Goal: Task Accomplishment & Management: Use online tool/utility

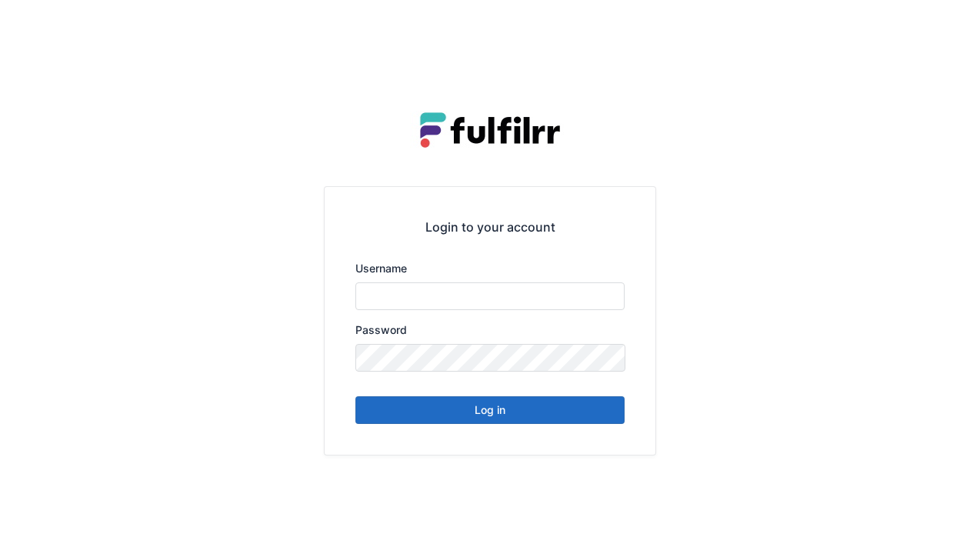
type input "******"
click at [494, 410] on button "Log in" at bounding box center [489, 410] width 269 height 28
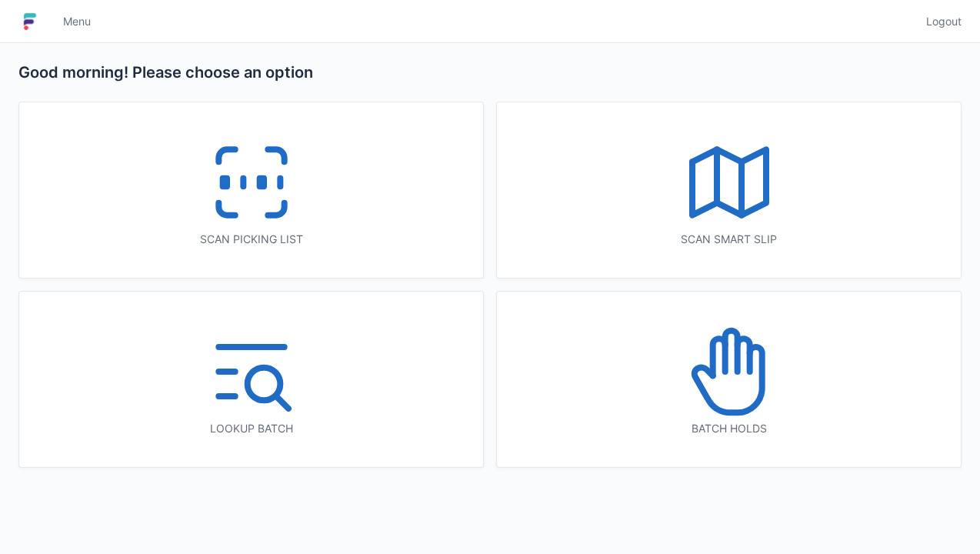
click at [253, 186] on icon at bounding box center [251, 182] width 98 height 98
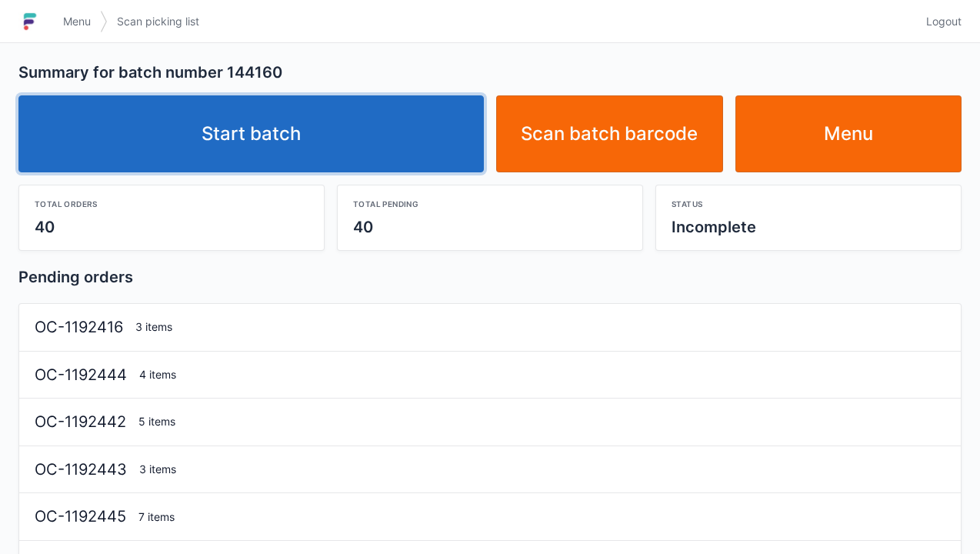
click at [263, 142] on link "Start batch" at bounding box center [250, 133] width 465 height 77
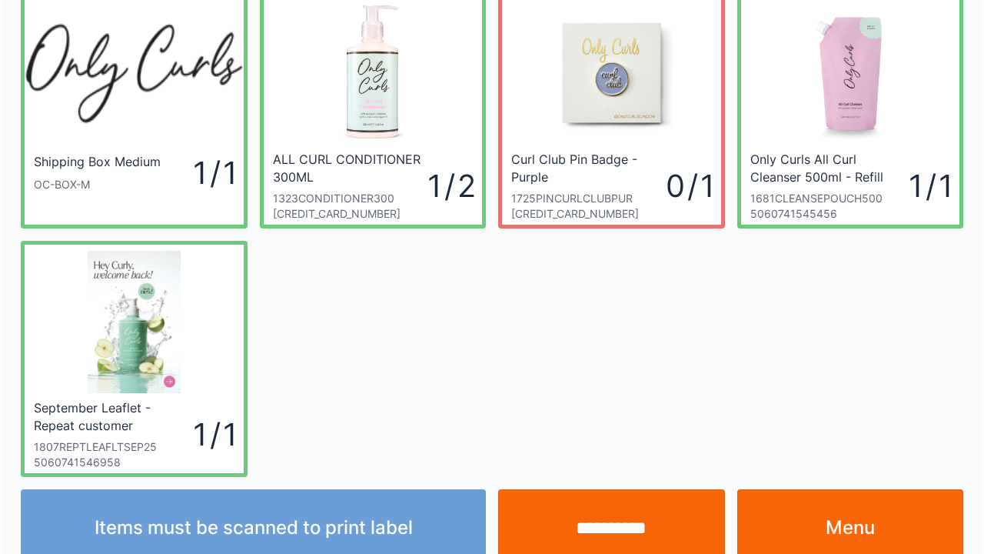
scroll to position [89, 0]
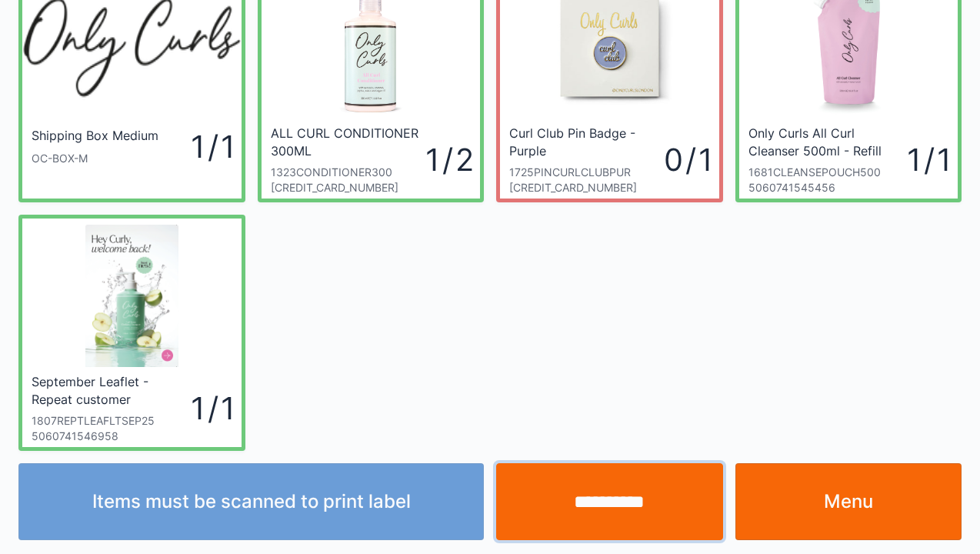
click at [585, 505] on input "**********" at bounding box center [609, 501] width 227 height 77
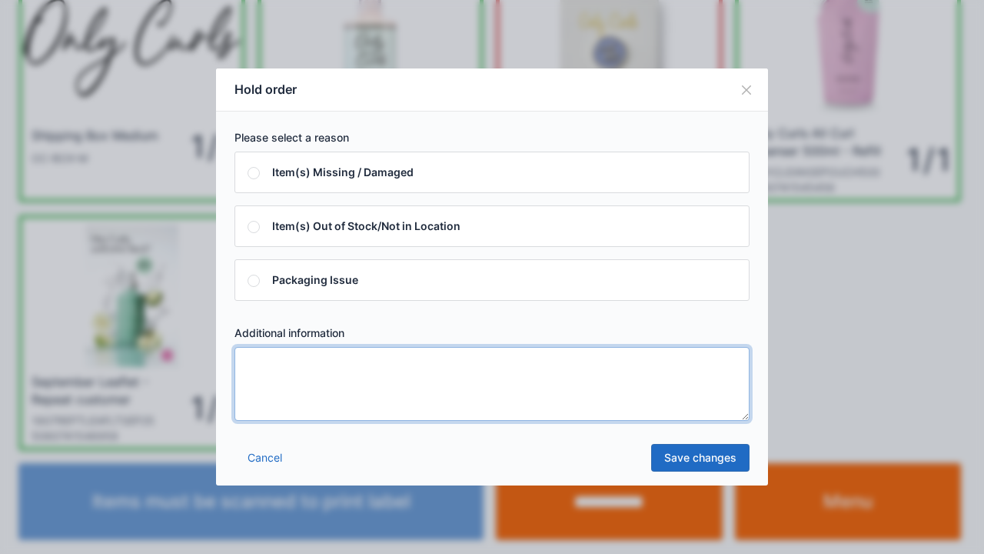
click at [249, 375] on textarea at bounding box center [492, 384] width 515 height 74
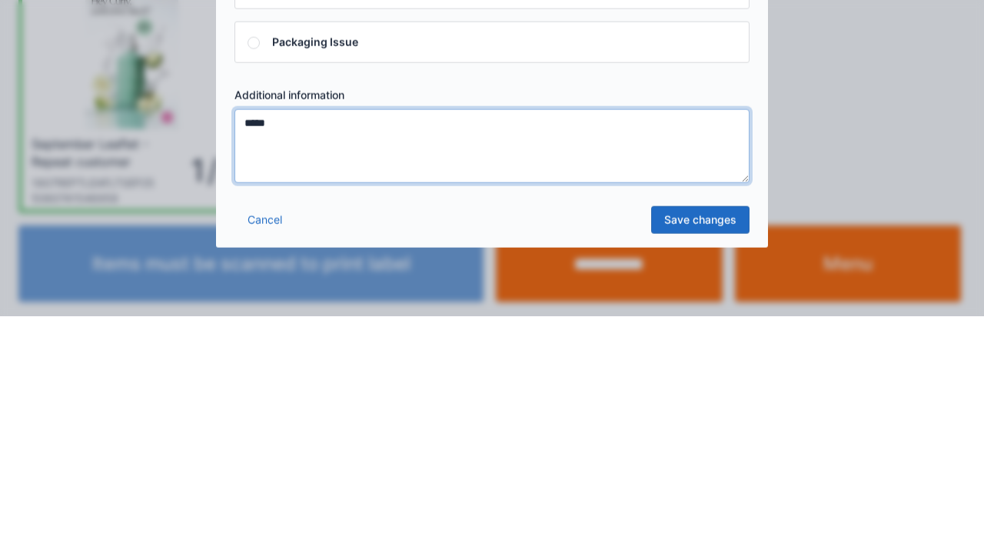
type textarea "*****"
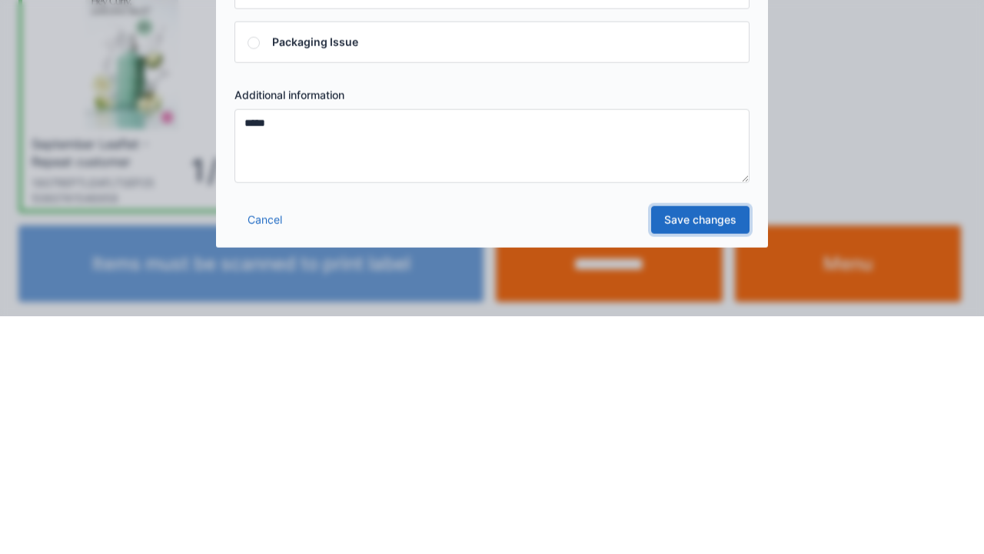
click at [700, 466] on link "Save changes" at bounding box center [700, 458] width 98 height 28
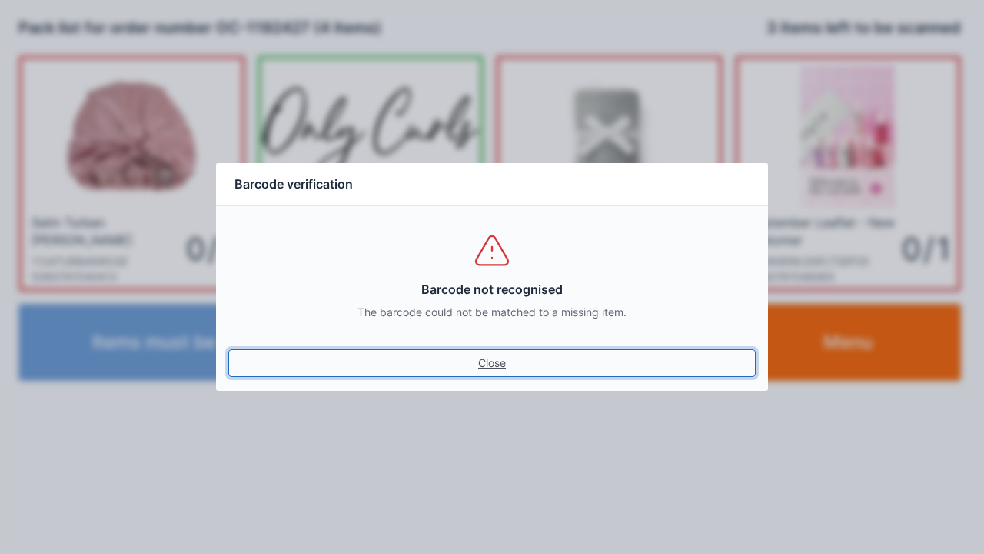
click at [494, 373] on link "Close" at bounding box center [492, 363] width 528 height 28
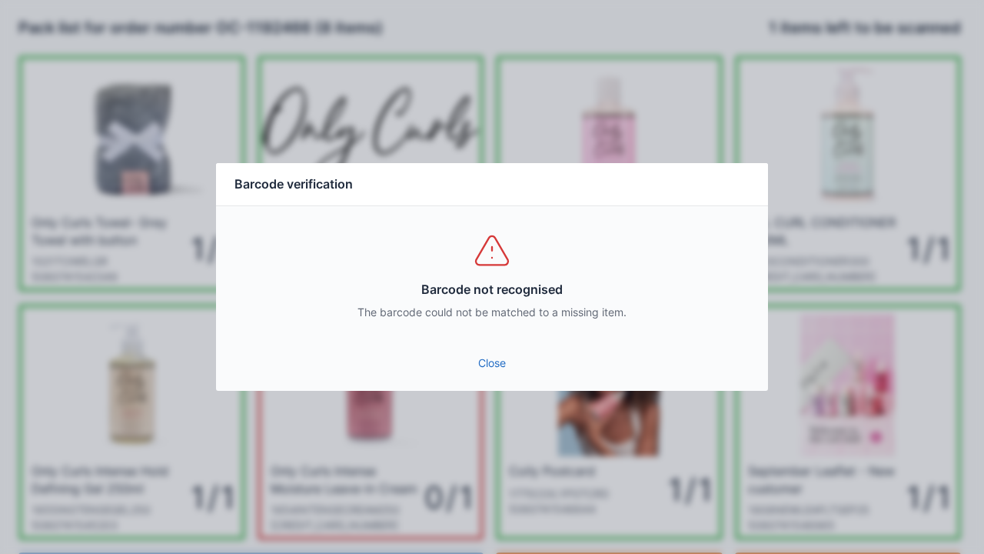
click at [494, 374] on link "Close" at bounding box center [492, 363] width 528 height 28
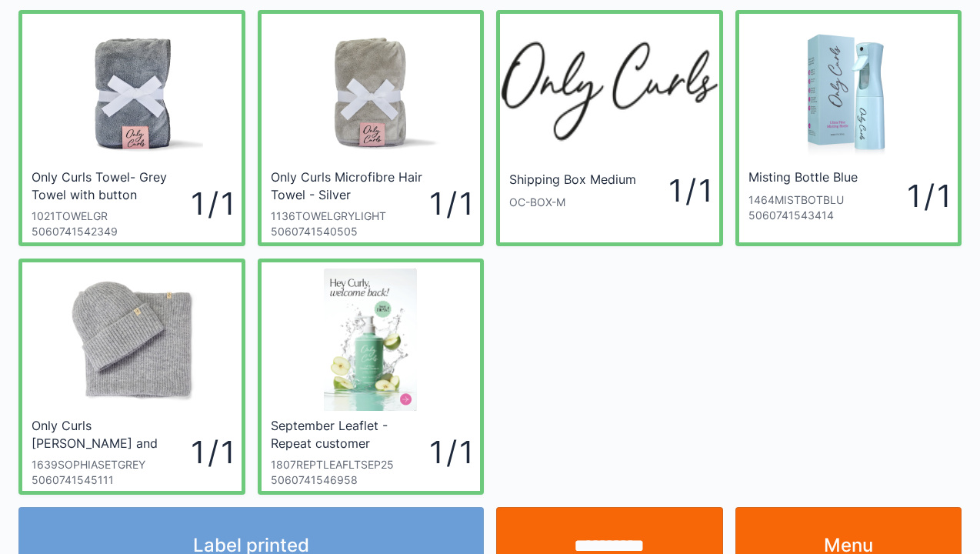
scroll to position [89, 0]
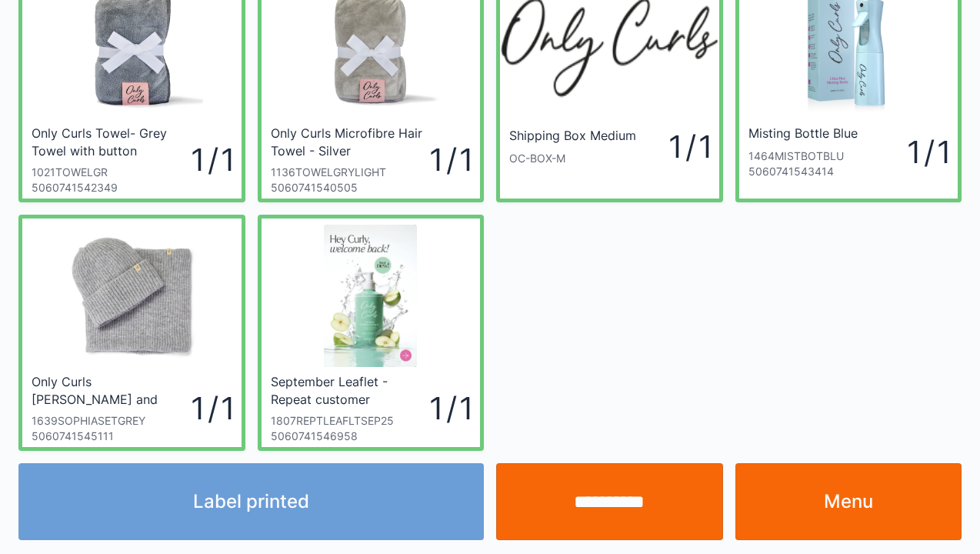
click at [850, 511] on link "Menu" at bounding box center [848, 501] width 227 height 77
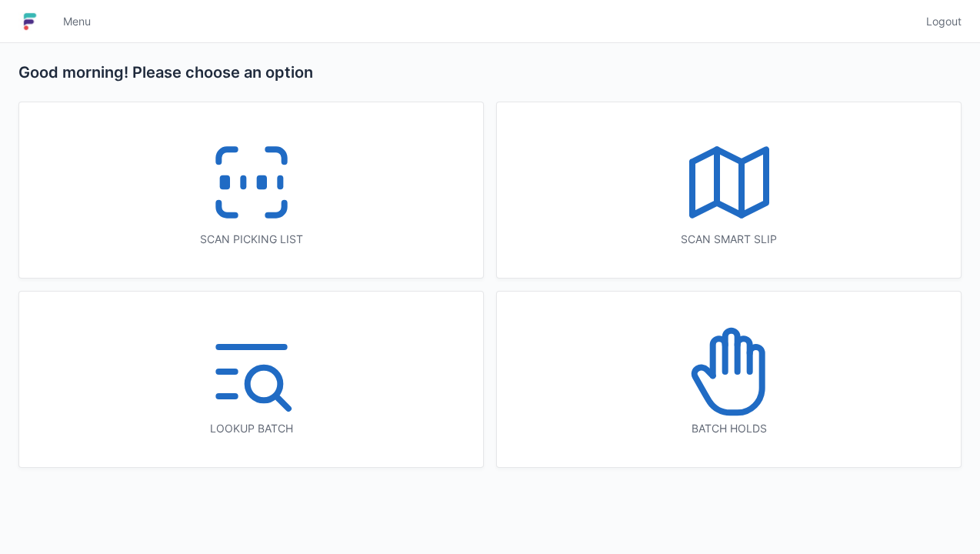
click at [261, 222] on icon at bounding box center [251, 182] width 98 height 98
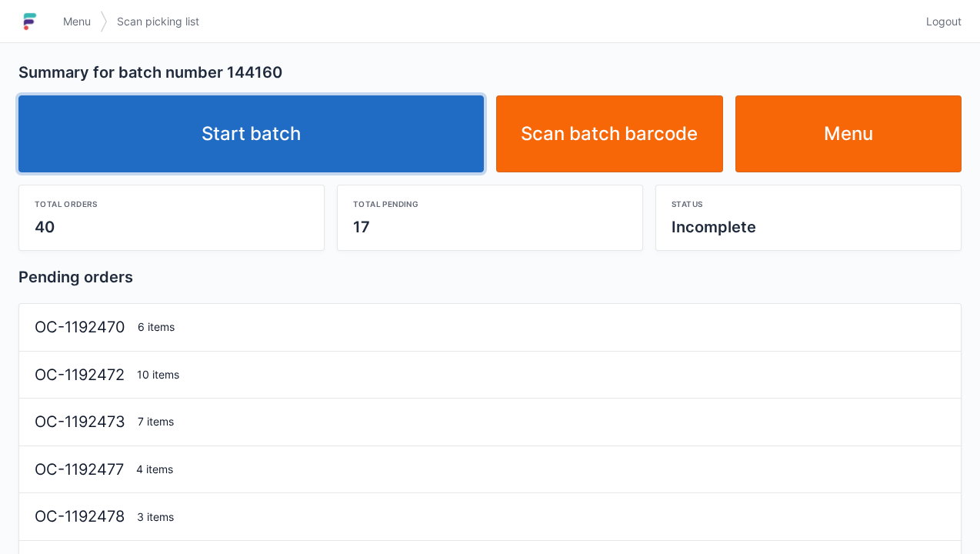
click at [274, 140] on link "Start batch" at bounding box center [250, 133] width 465 height 77
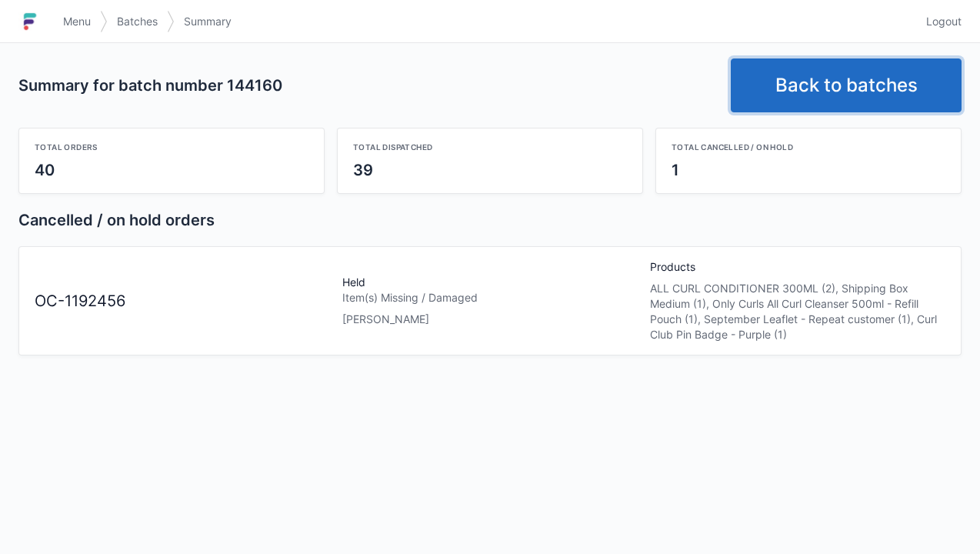
click at [843, 95] on link "Back to batches" at bounding box center [846, 85] width 231 height 54
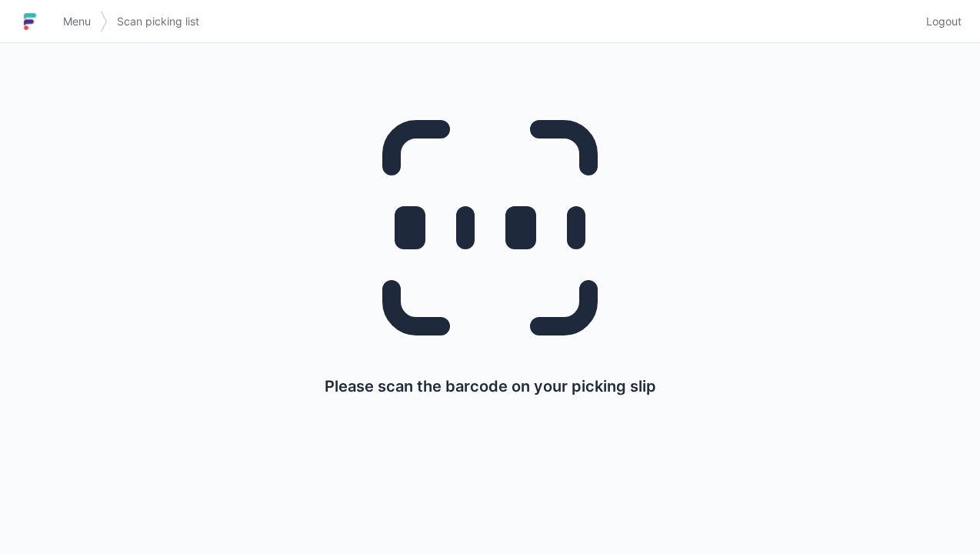
click at [78, 22] on span "Menu" at bounding box center [77, 21] width 28 height 15
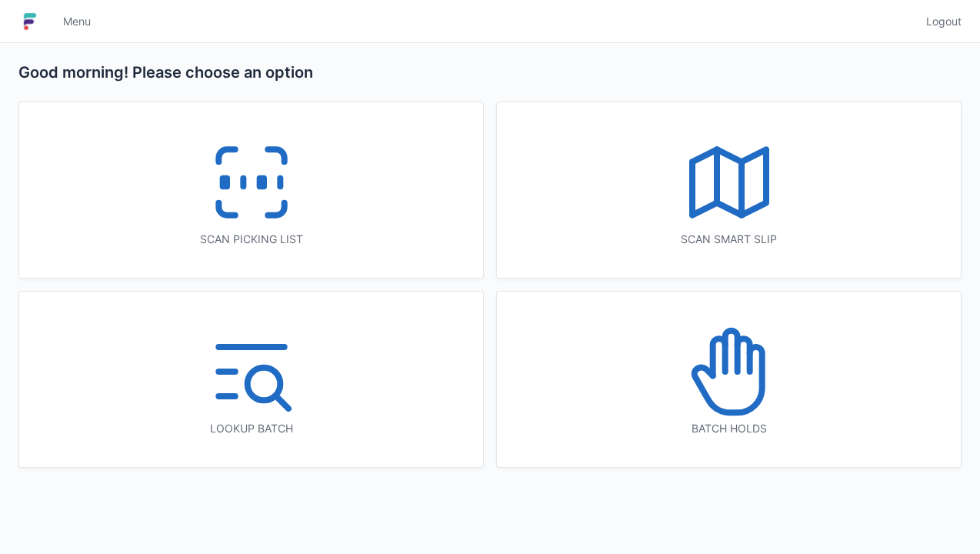
click at [715, 381] on icon at bounding box center [729, 371] width 98 height 98
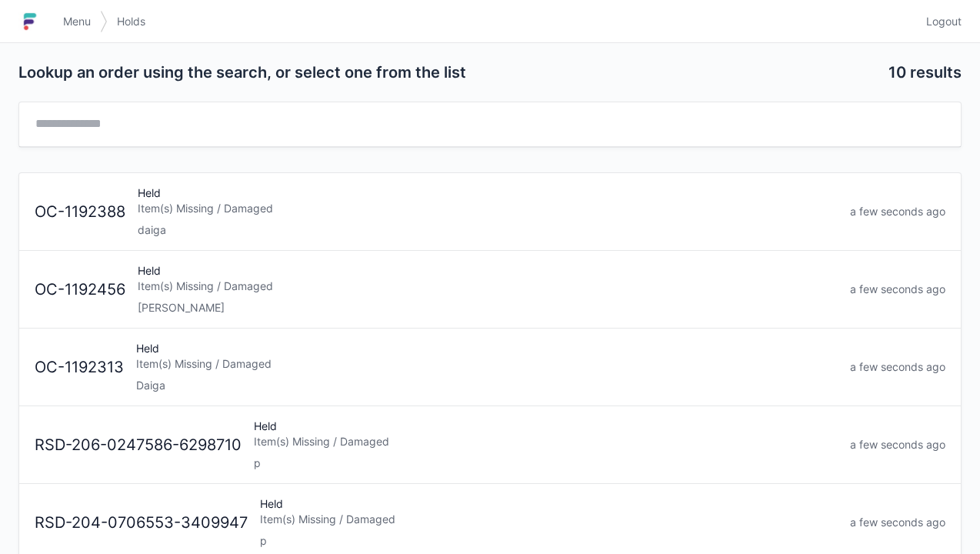
click at [195, 294] on div "Held Item(s) Missing / Damaged Elena" at bounding box center [488, 289] width 712 height 52
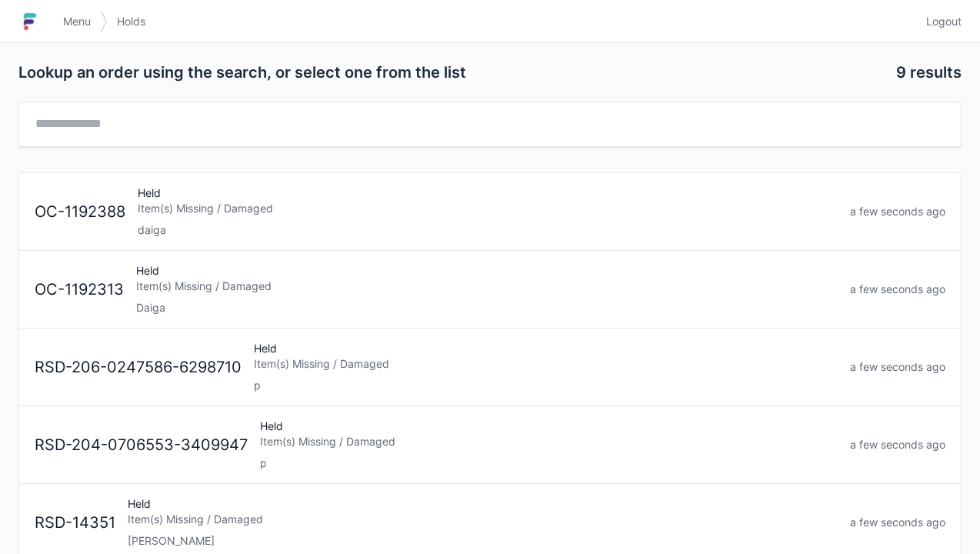
click at [78, 23] on span "Menu" at bounding box center [77, 21] width 28 height 15
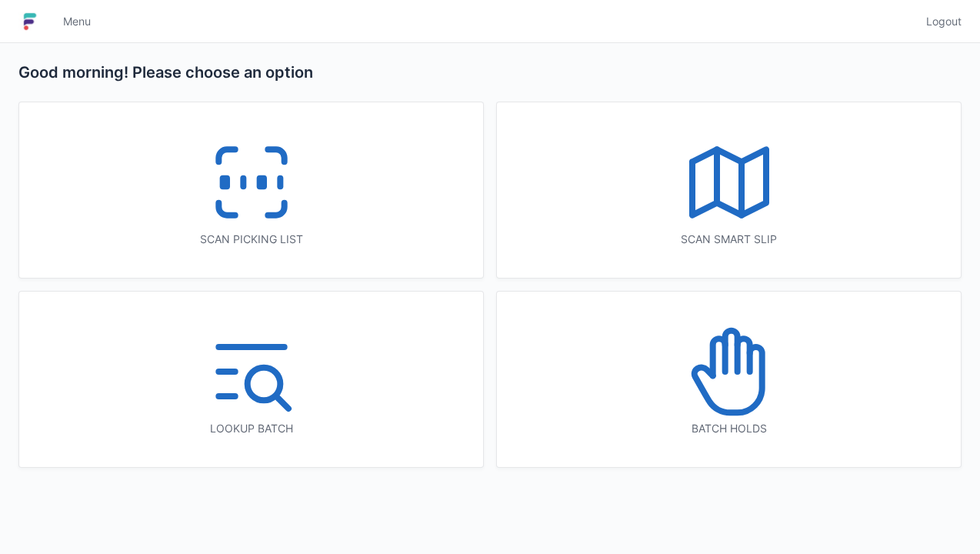
click at [283, 180] on icon at bounding box center [251, 182] width 98 height 98
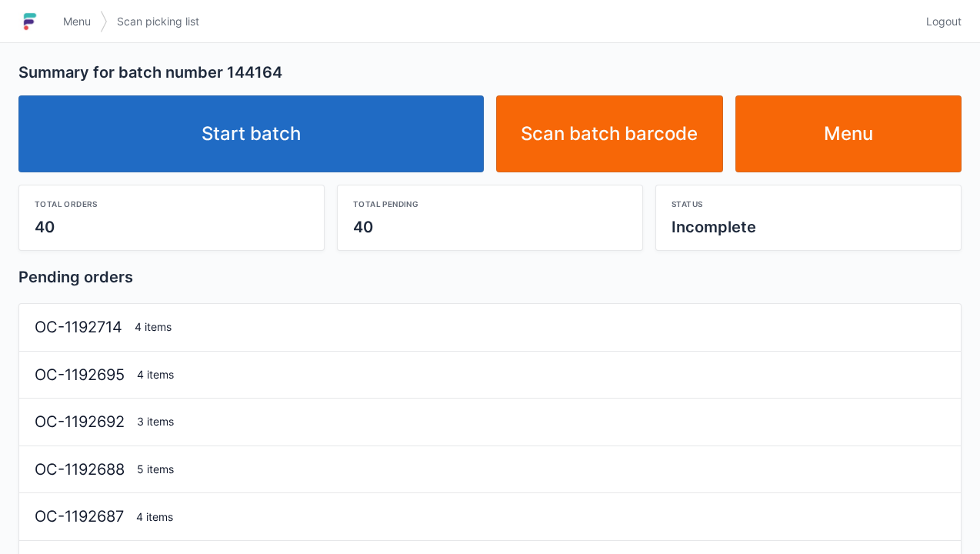
click at [258, 137] on link "Start batch" at bounding box center [250, 133] width 465 height 77
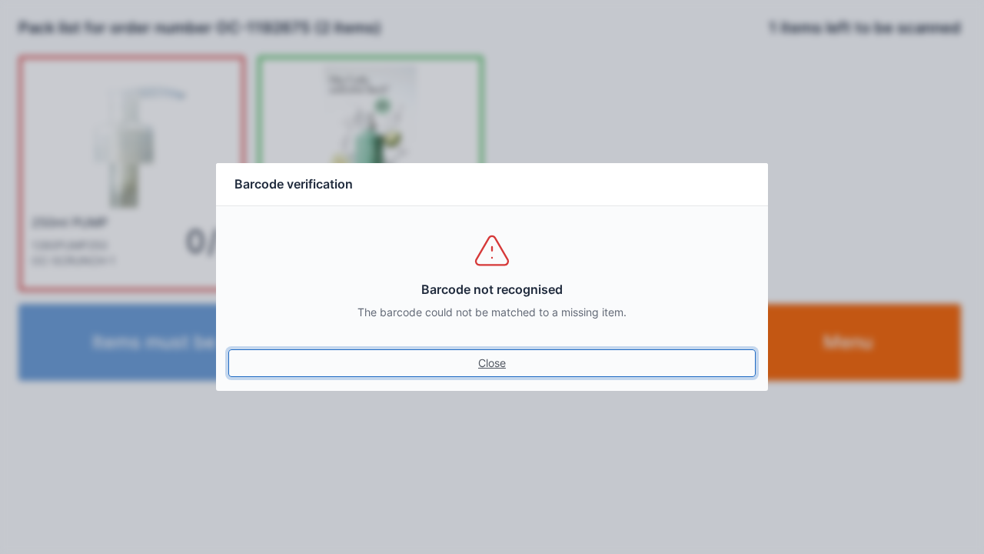
click at [499, 374] on link "Close" at bounding box center [492, 363] width 528 height 28
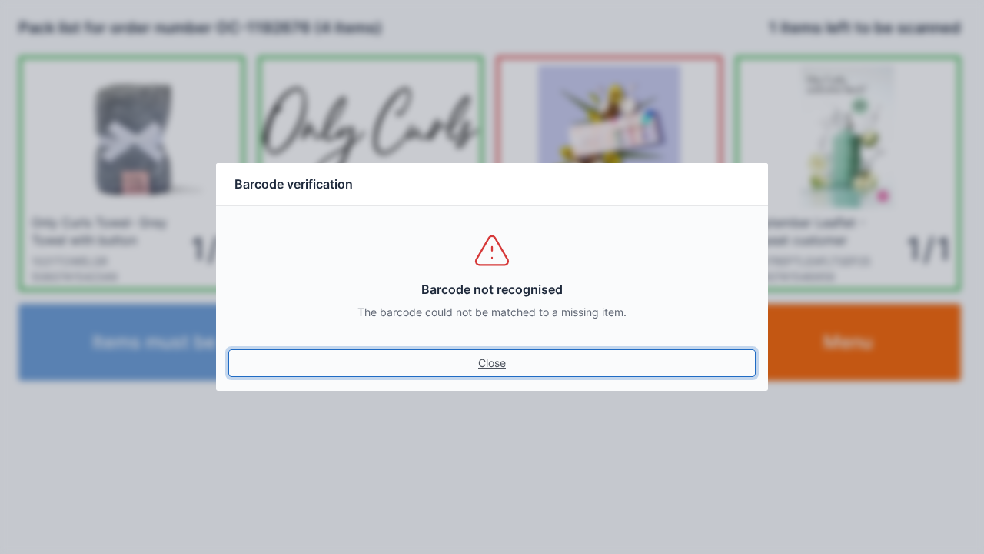
click at [491, 361] on link "Close" at bounding box center [492, 363] width 528 height 28
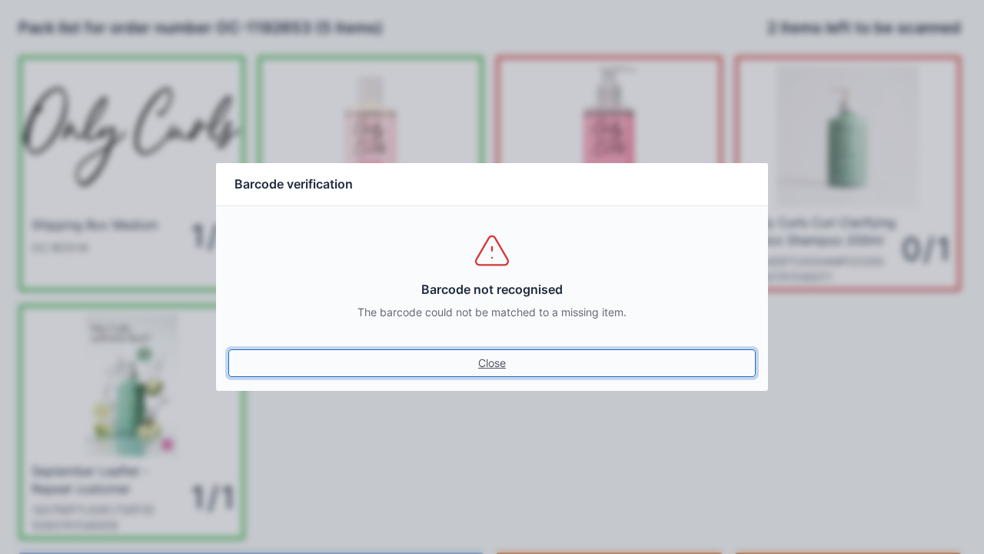
click at [491, 369] on link "Close" at bounding box center [492, 363] width 528 height 28
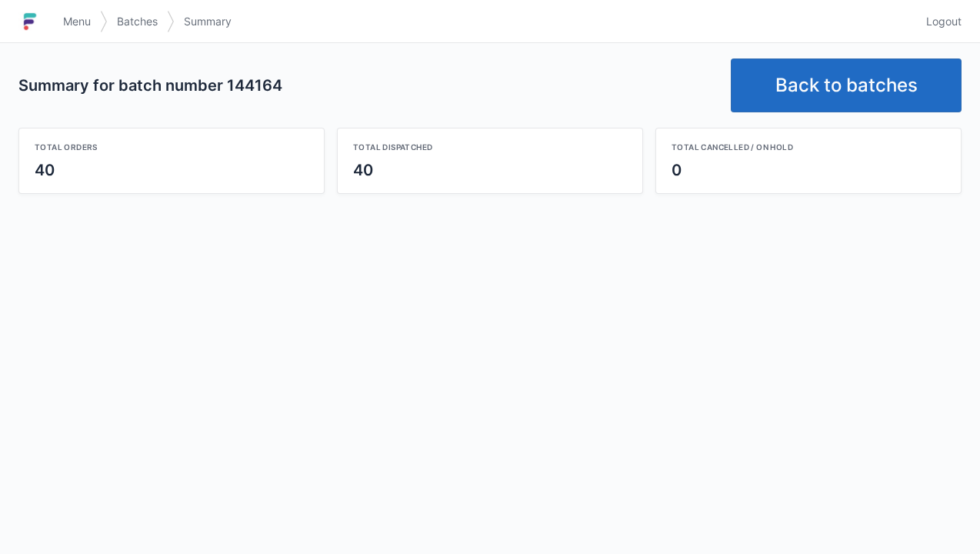
click at [841, 88] on link "Back to batches" at bounding box center [846, 85] width 231 height 54
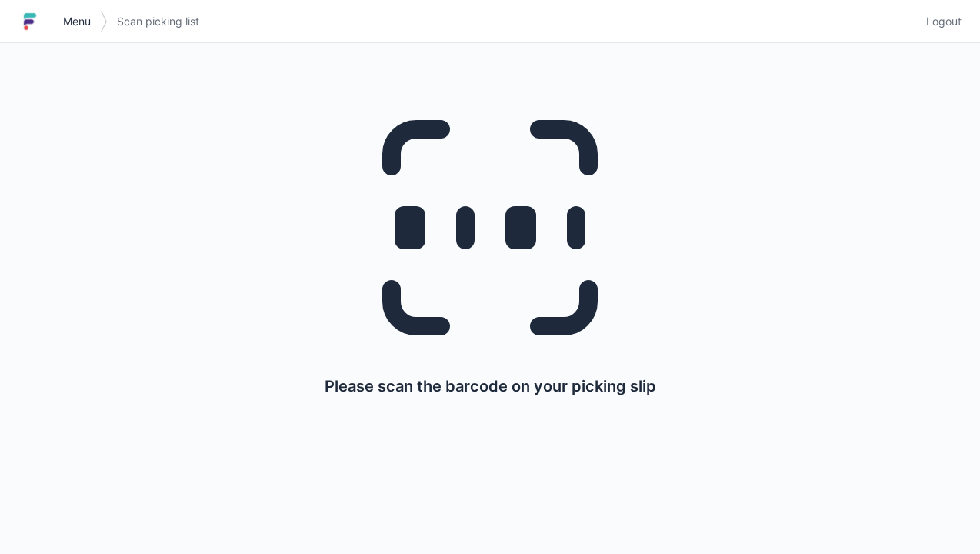
click at [80, 17] on span "Menu" at bounding box center [77, 21] width 28 height 15
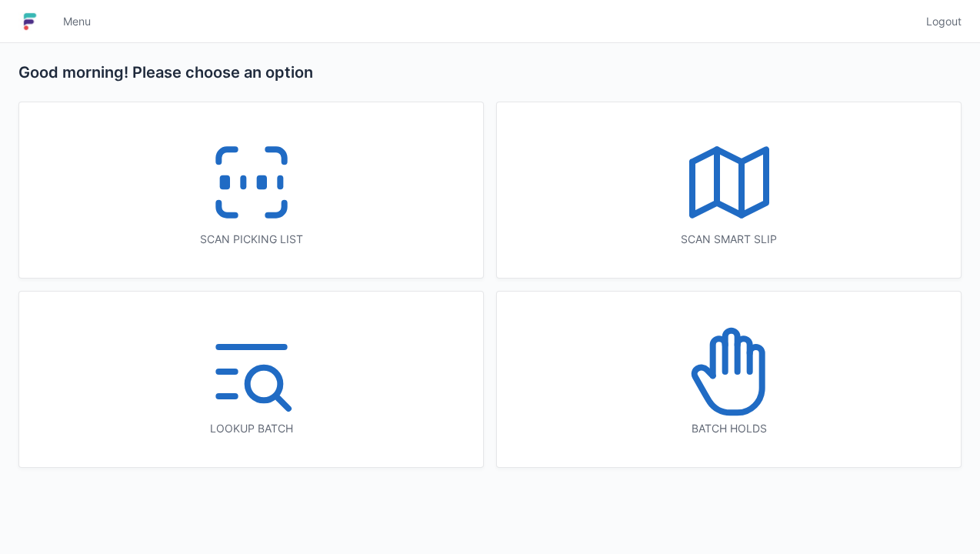
click at [268, 197] on icon at bounding box center [251, 182] width 98 height 98
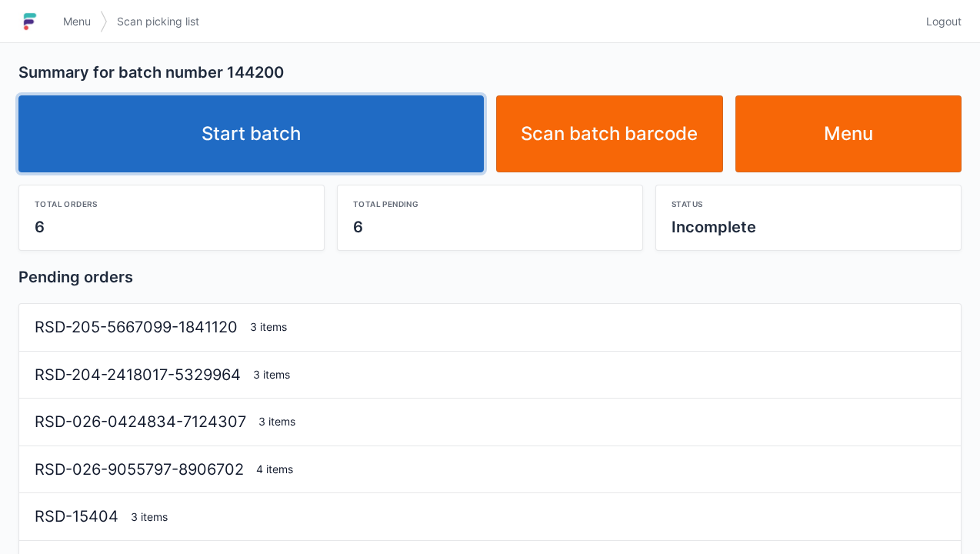
click at [305, 132] on link "Start batch" at bounding box center [250, 133] width 465 height 77
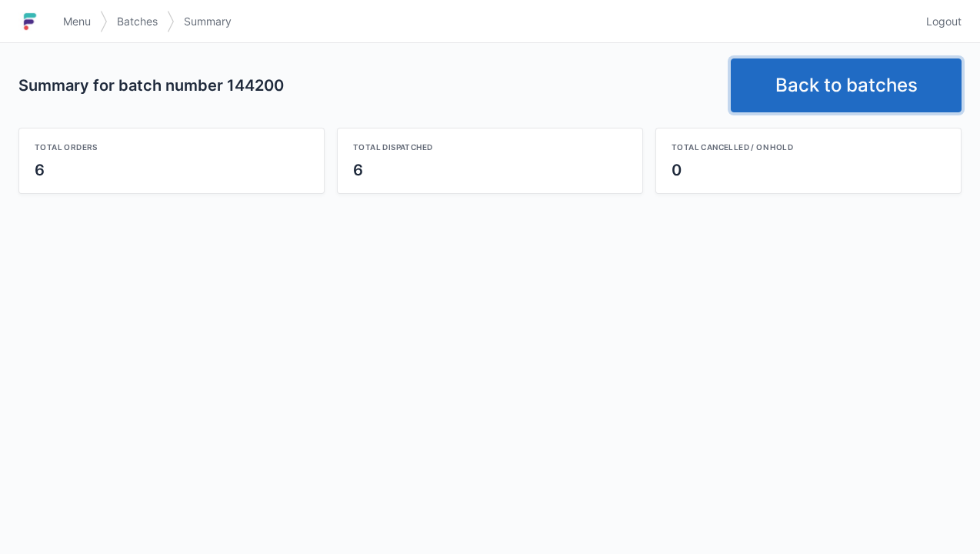
click at [843, 93] on link "Back to batches" at bounding box center [846, 85] width 231 height 54
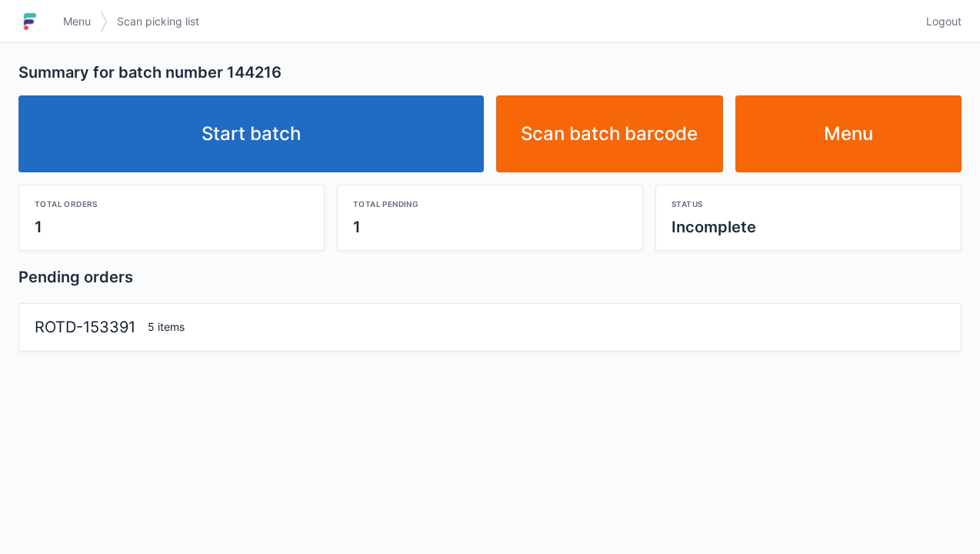
click at [334, 170] on link "Start batch" at bounding box center [250, 133] width 465 height 77
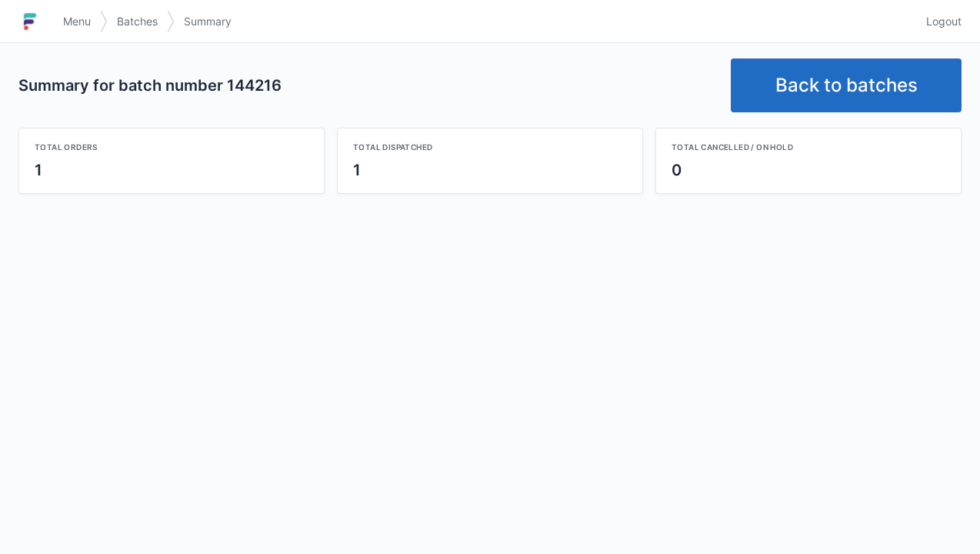
click at [841, 88] on link "Back to batches" at bounding box center [846, 85] width 231 height 54
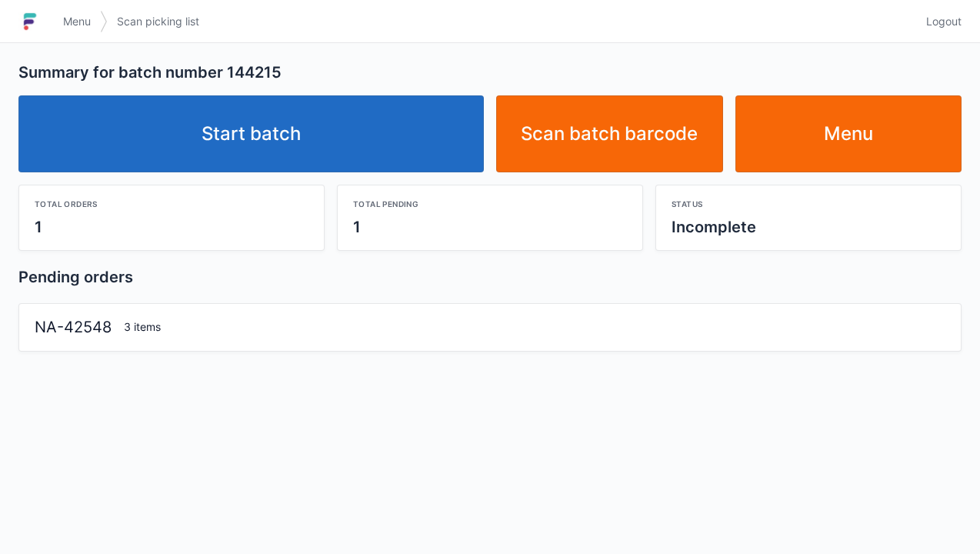
click at [300, 138] on link "Start batch" at bounding box center [250, 133] width 465 height 77
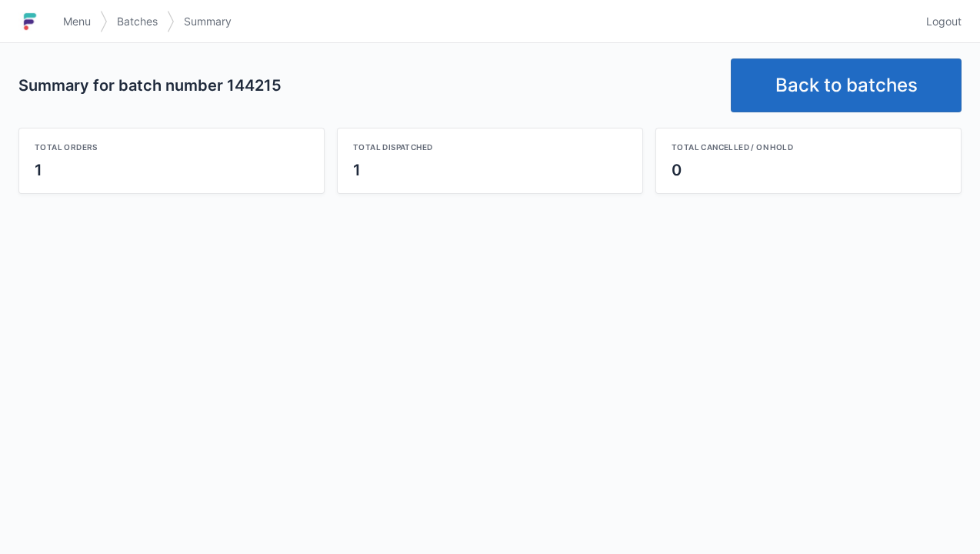
click at [841, 90] on link "Back to batches" at bounding box center [846, 85] width 231 height 54
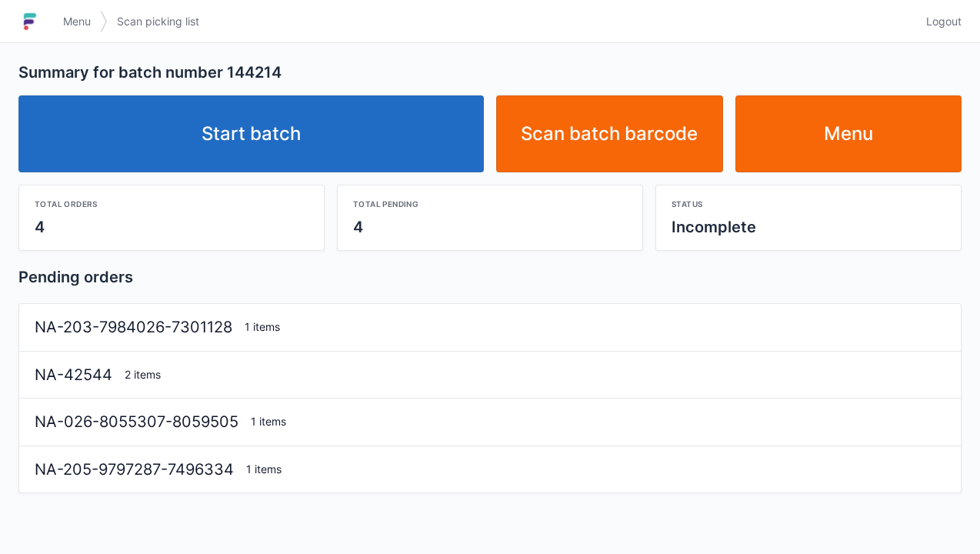
click at [270, 133] on link "Start batch" at bounding box center [250, 133] width 465 height 77
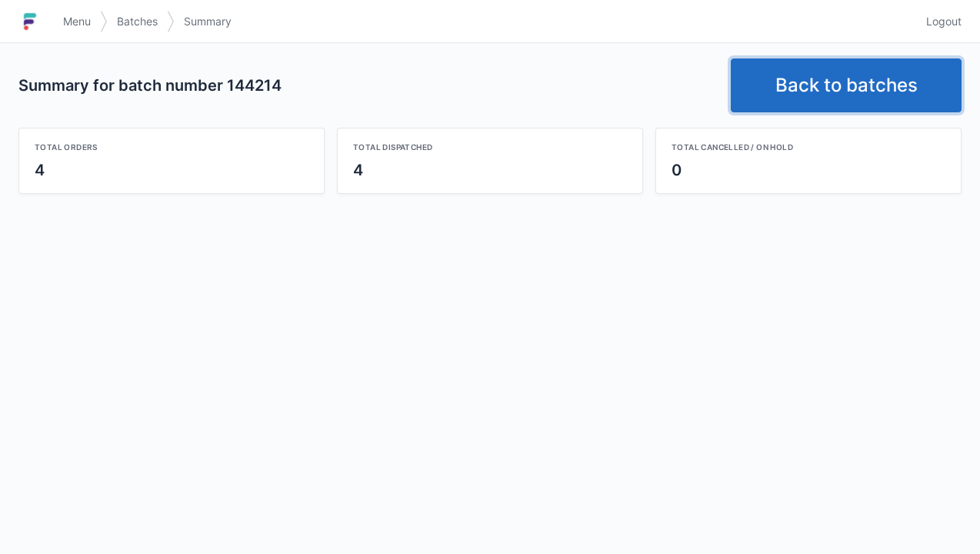
click at [836, 85] on link "Back to batches" at bounding box center [846, 85] width 231 height 54
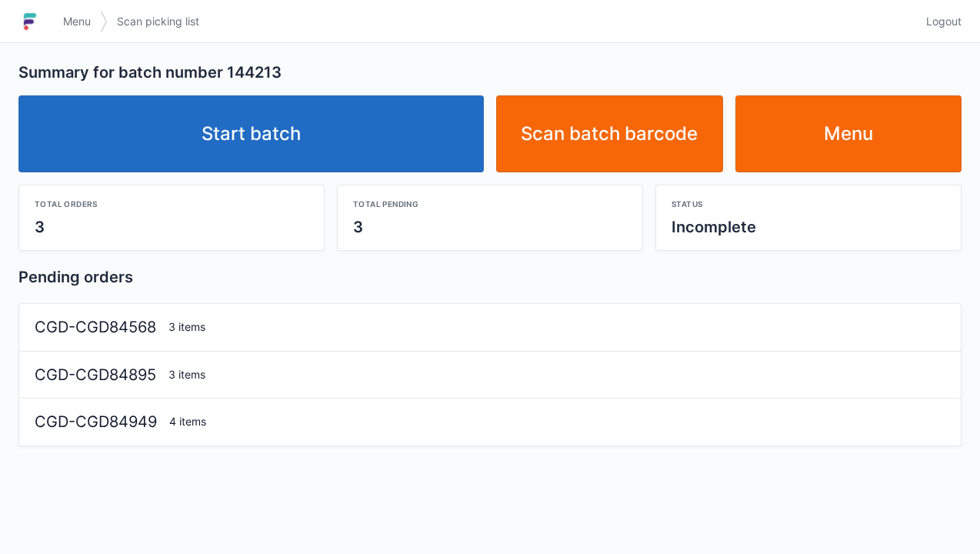
click at [301, 136] on link "Start batch" at bounding box center [250, 133] width 465 height 77
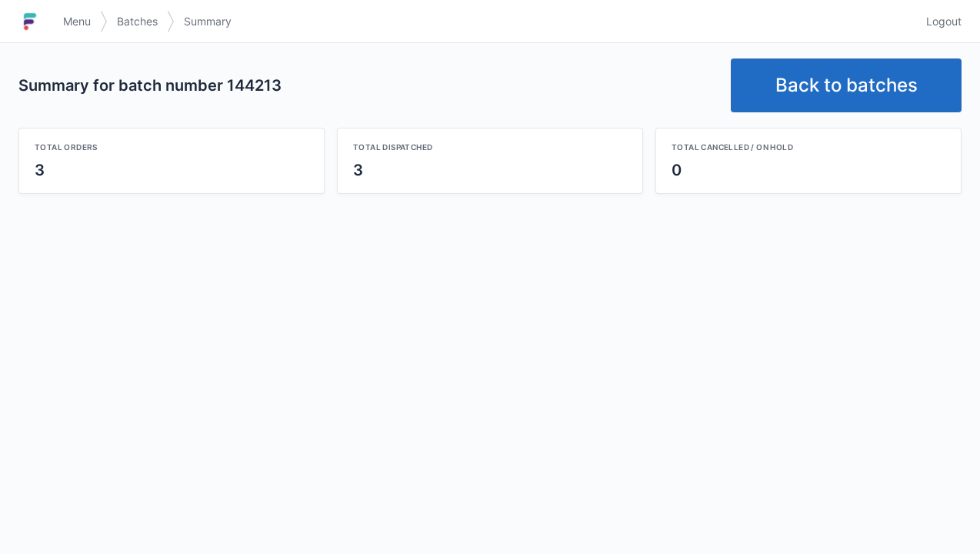
click at [823, 94] on link "Back to batches" at bounding box center [846, 85] width 231 height 54
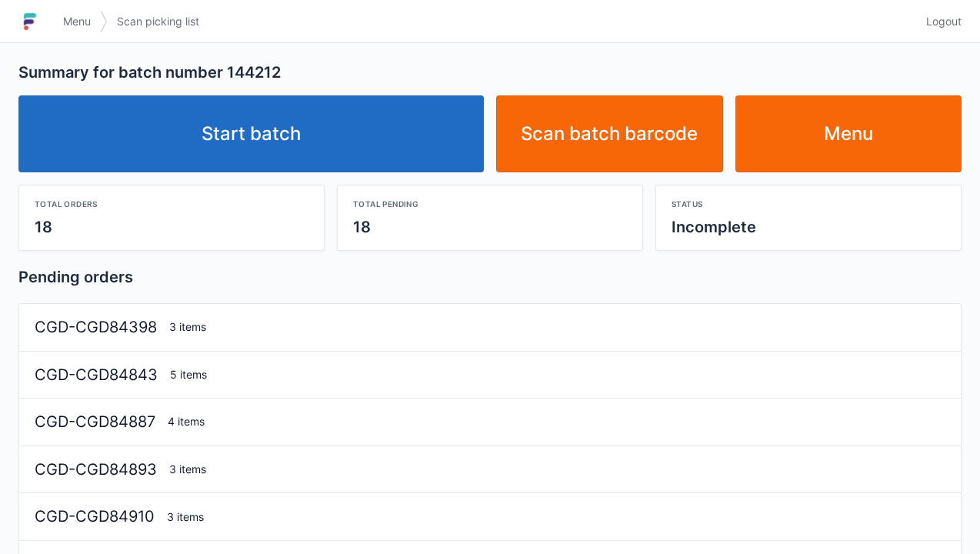
click at [275, 151] on link "Start batch" at bounding box center [250, 133] width 465 height 77
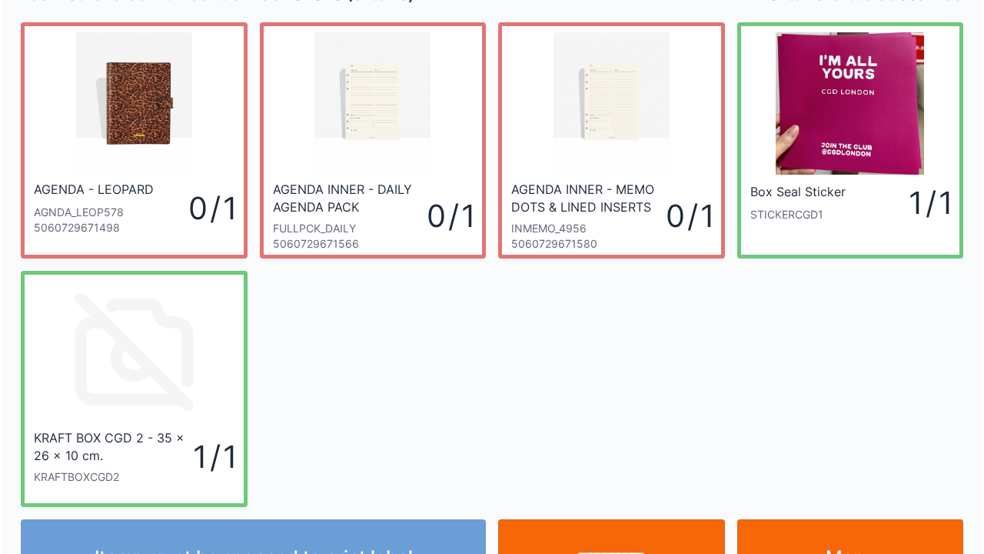
scroll to position [89, 0]
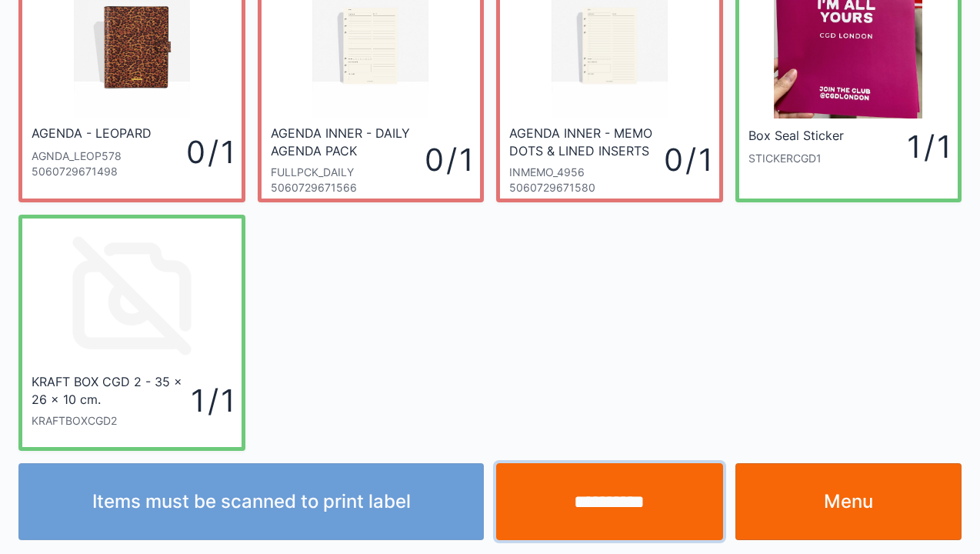
click at [611, 509] on input "**********" at bounding box center [609, 501] width 227 height 77
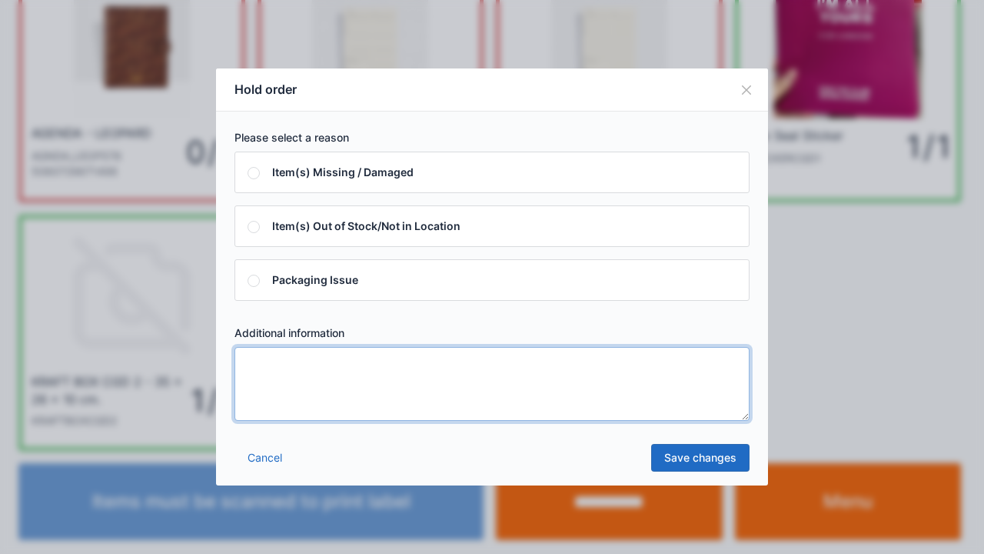
click at [265, 365] on textarea at bounding box center [492, 384] width 515 height 74
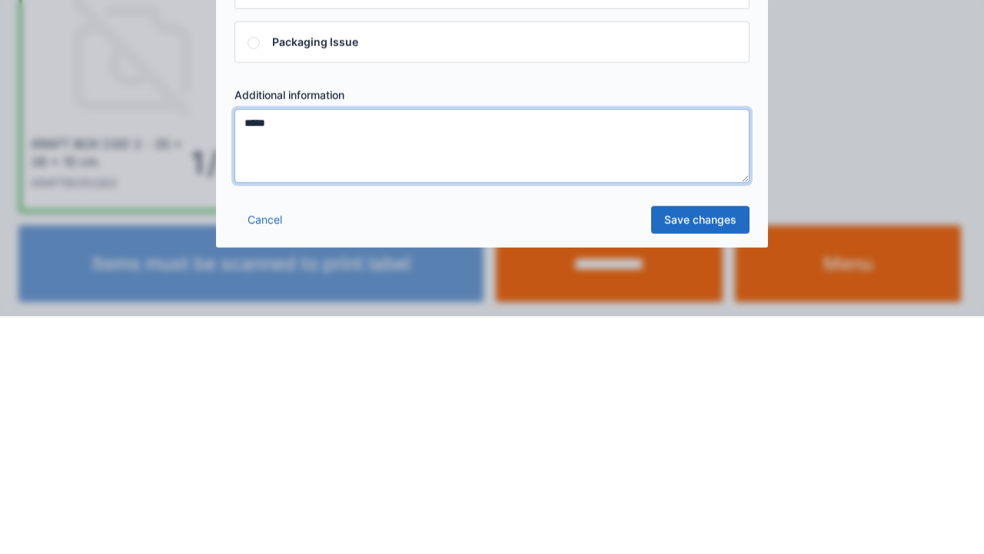
type textarea "*****"
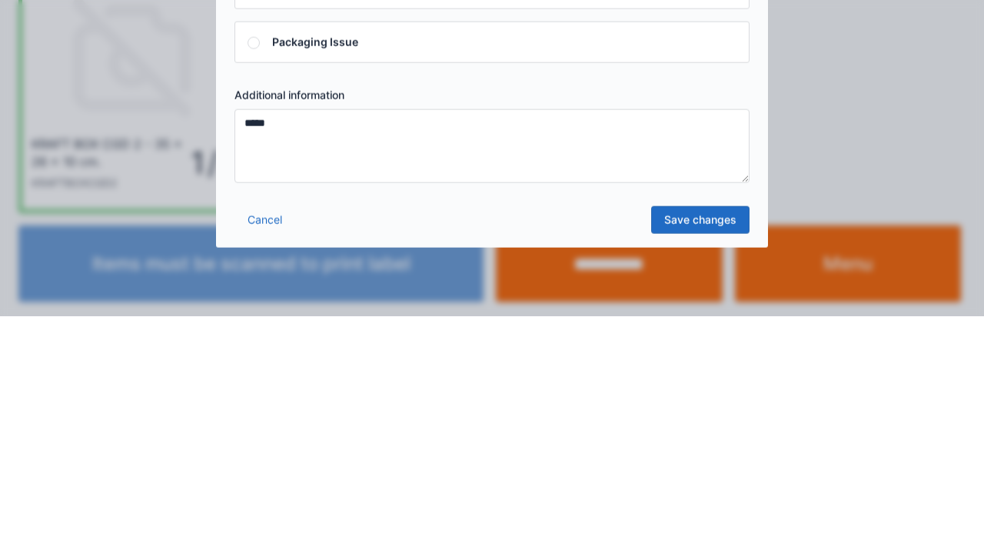
click at [698, 461] on link "Save changes" at bounding box center [700, 458] width 98 height 28
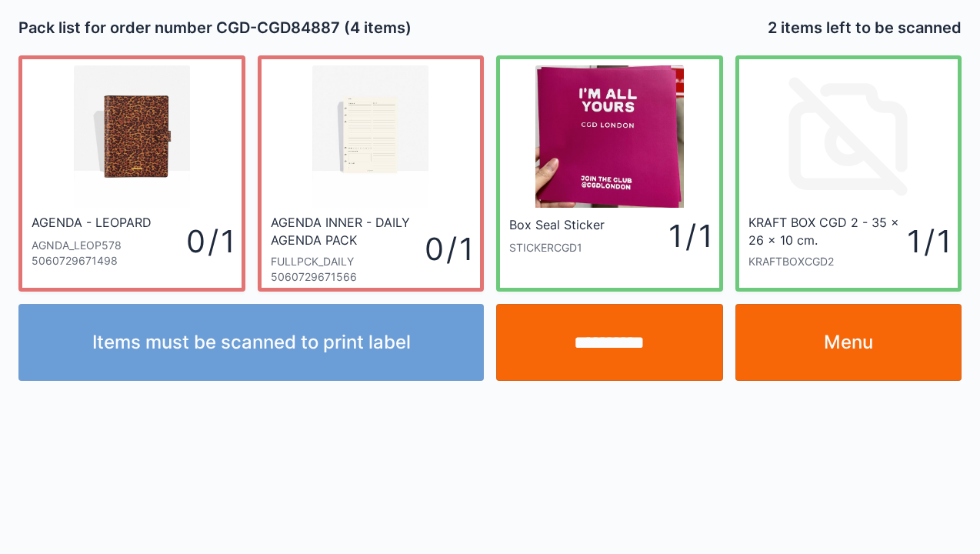
click at [614, 354] on input "**********" at bounding box center [609, 342] width 227 height 77
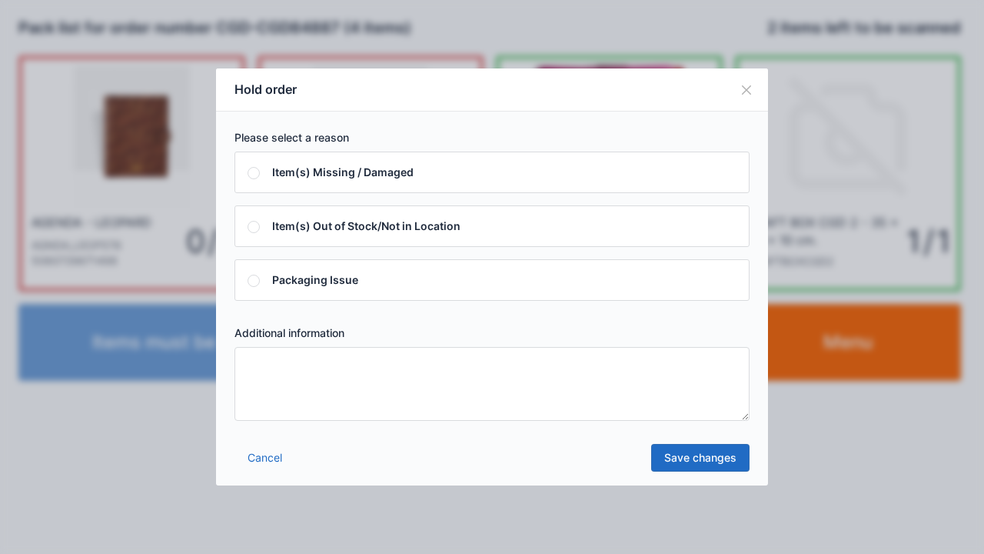
click at [248, 368] on textarea at bounding box center [492, 384] width 515 height 74
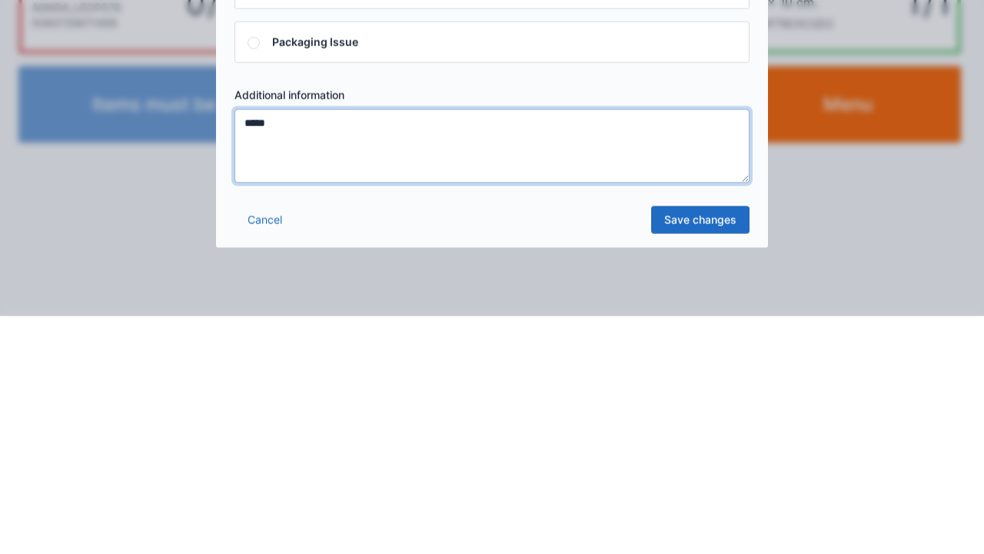
type textarea "*****"
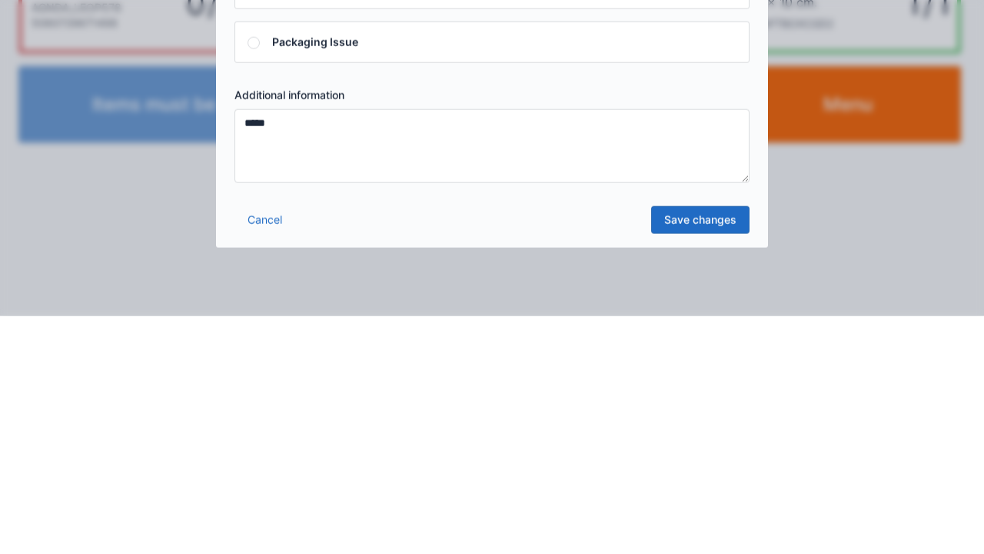
click at [697, 466] on link "Save changes" at bounding box center [700, 458] width 98 height 28
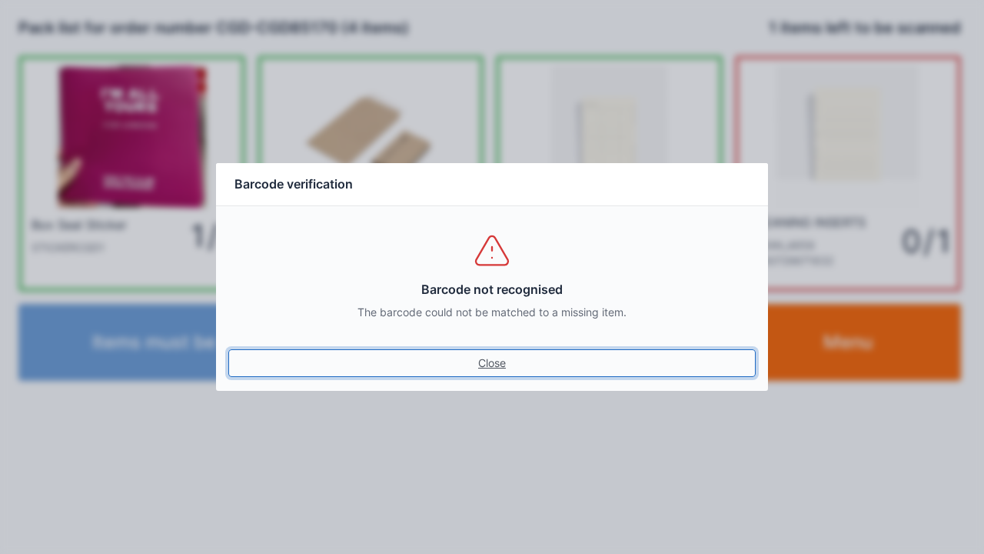
click at [504, 358] on link "Close" at bounding box center [492, 363] width 528 height 28
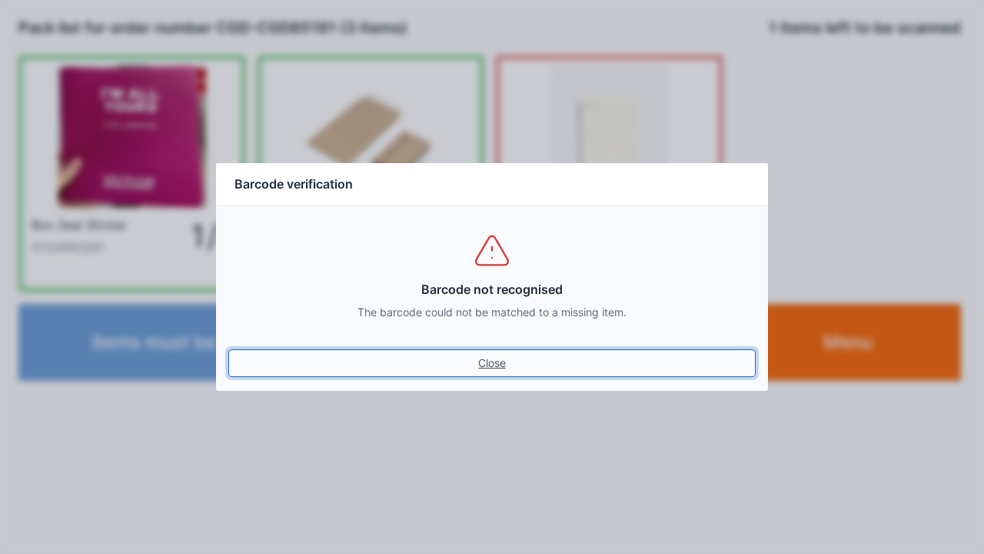
click at [507, 364] on link "Close" at bounding box center [492, 363] width 528 height 28
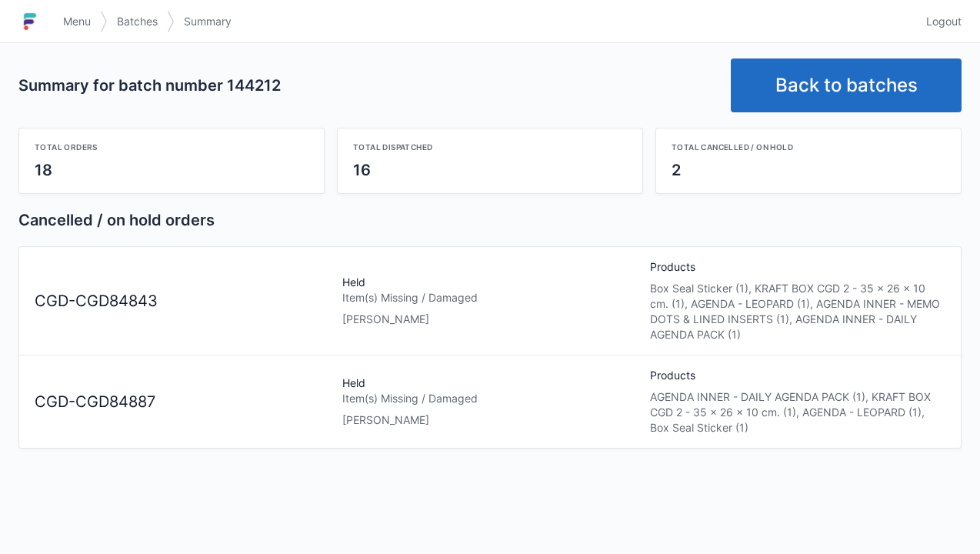
click at [84, 18] on span "Menu" at bounding box center [77, 21] width 28 height 15
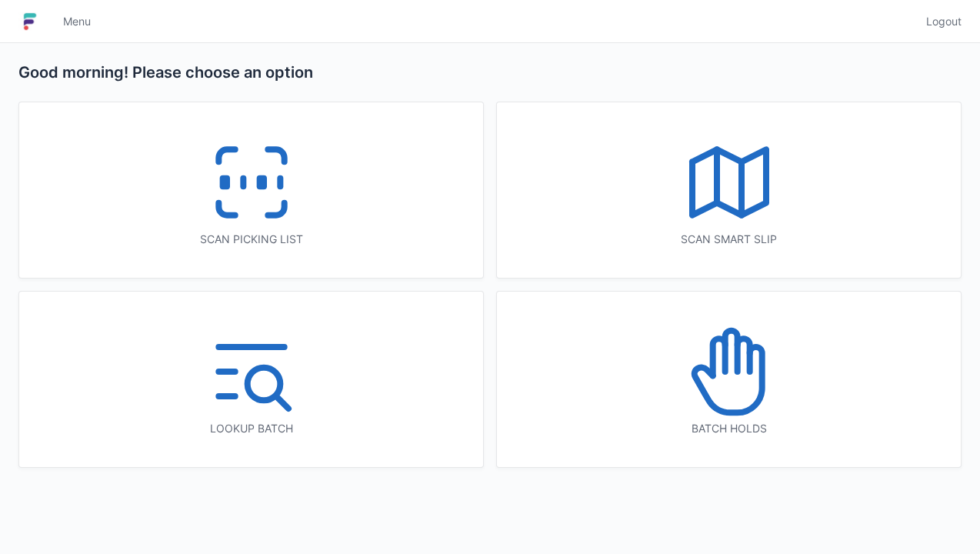
click at [724, 381] on icon at bounding box center [729, 371] width 98 height 98
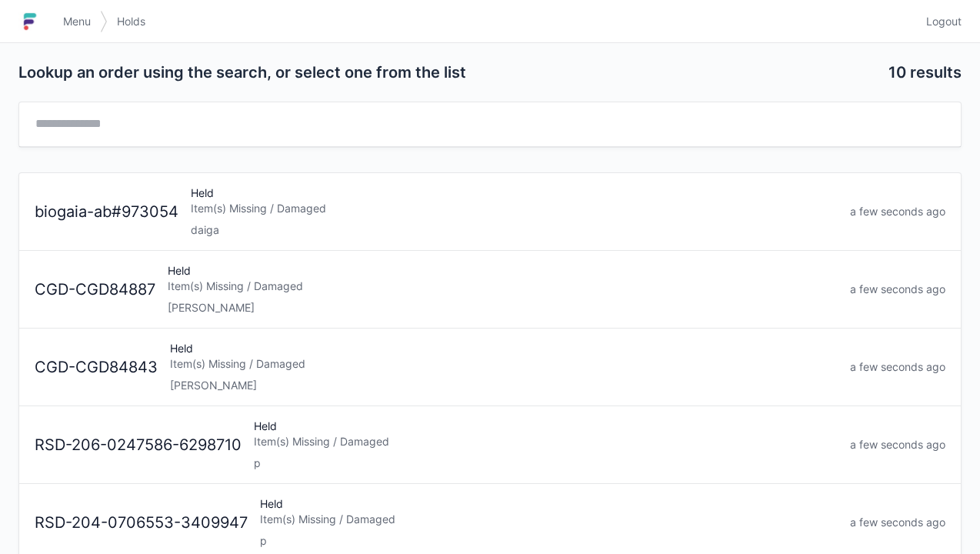
click at [209, 287] on div "Item(s) Missing / Damaged" at bounding box center [503, 285] width 670 height 15
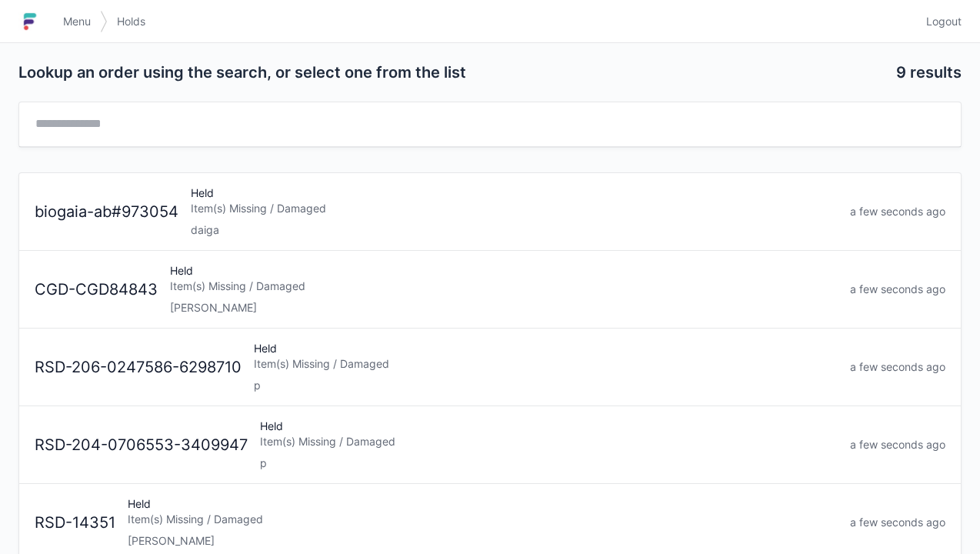
click at [217, 286] on div "Item(s) Missing / Damaged" at bounding box center [504, 285] width 668 height 15
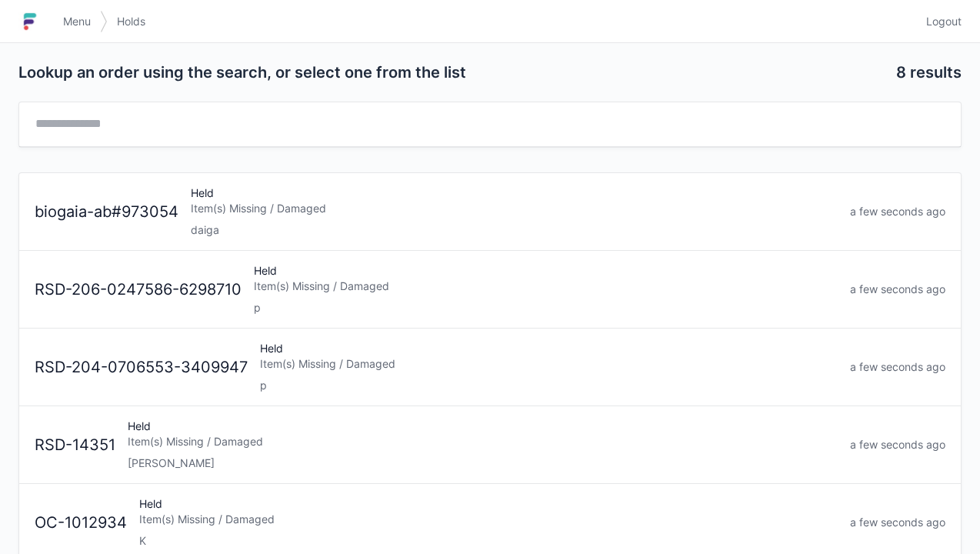
click at [84, 26] on span "Menu" at bounding box center [77, 21] width 28 height 15
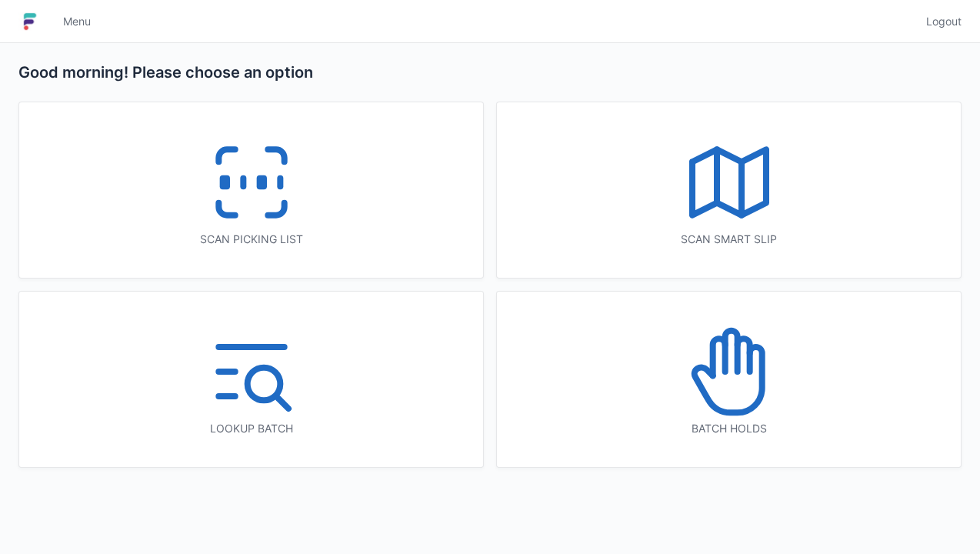
click at [266, 193] on icon at bounding box center [251, 182] width 98 height 98
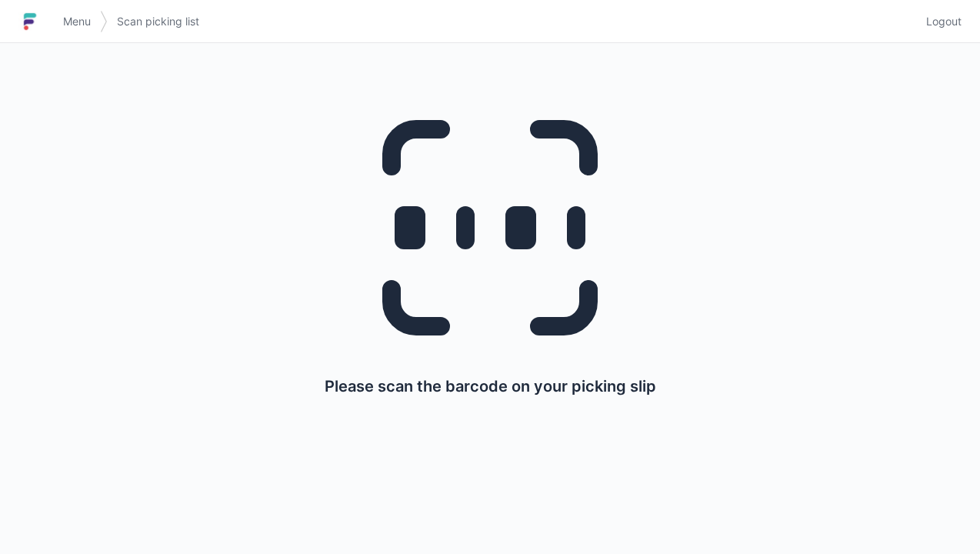
click at [72, 17] on span "Menu" at bounding box center [77, 21] width 28 height 15
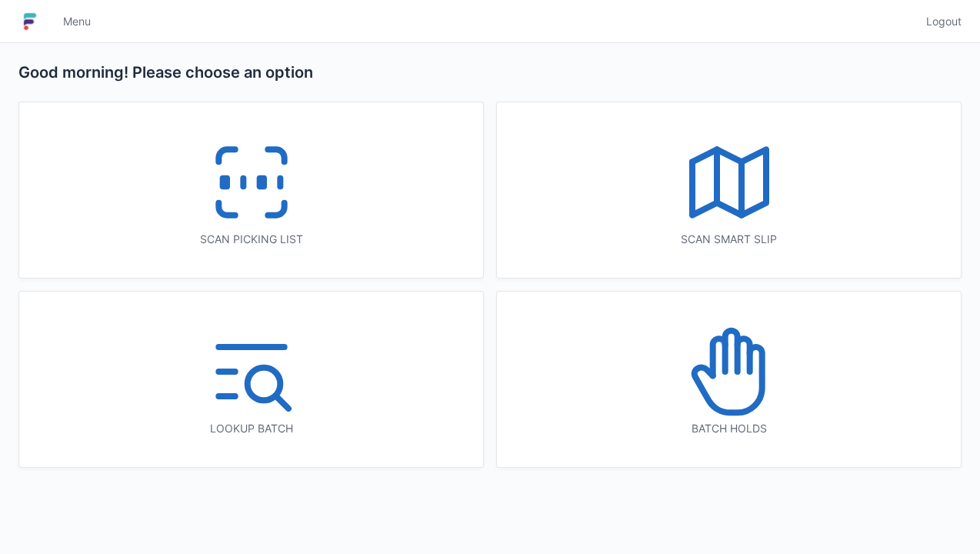
click at [288, 166] on icon at bounding box center [251, 182] width 98 height 98
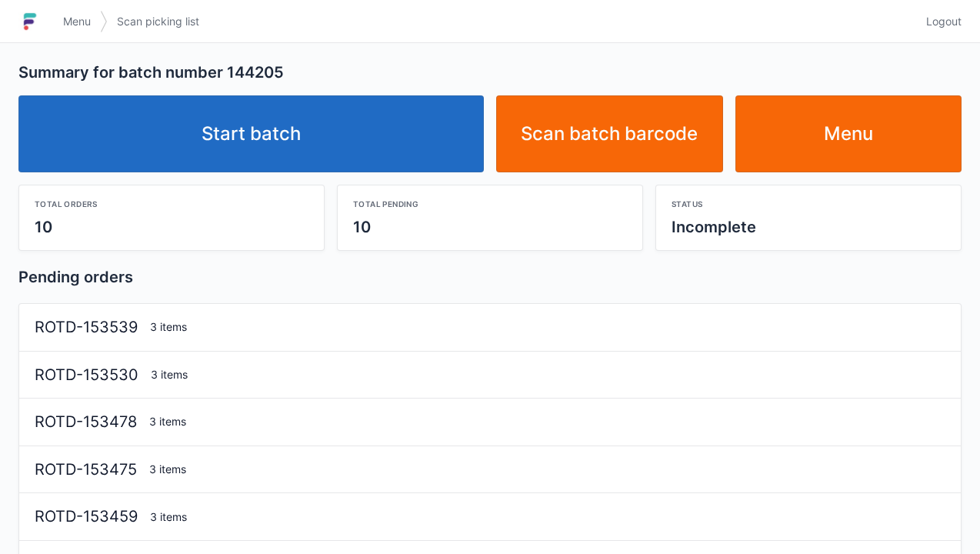
click at [299, 158] on link "Start batch" at bounding box center [250, 133] width 465 height 77
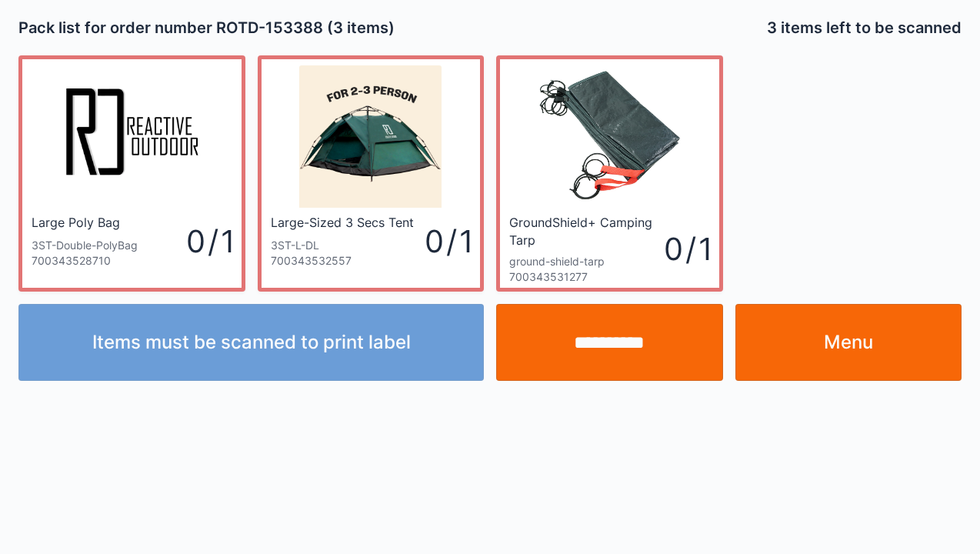
click at [843, 371] on link "Menu" at bounding box center [848, 342] width 227 height 77
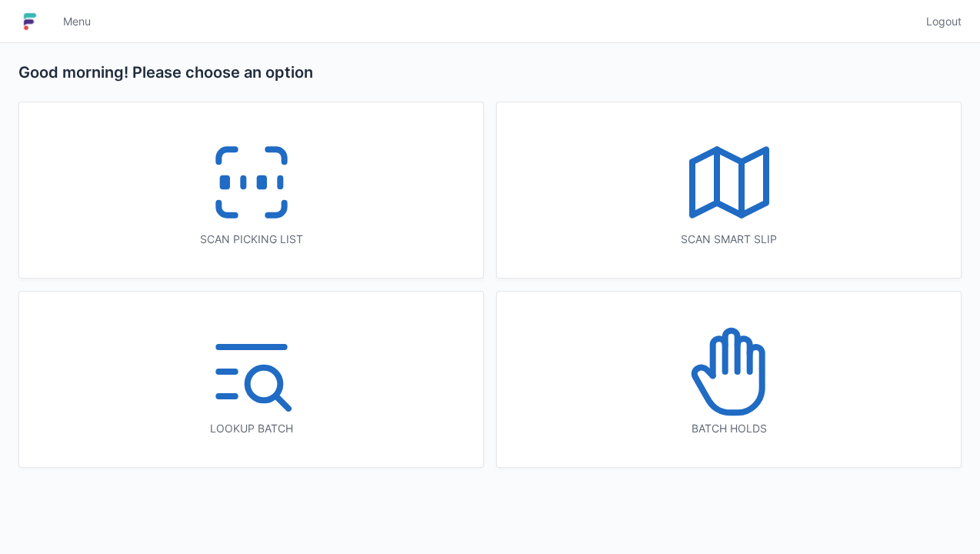
click at [253, 199] on icon at bounding box center [251, 182] width 98 height 98
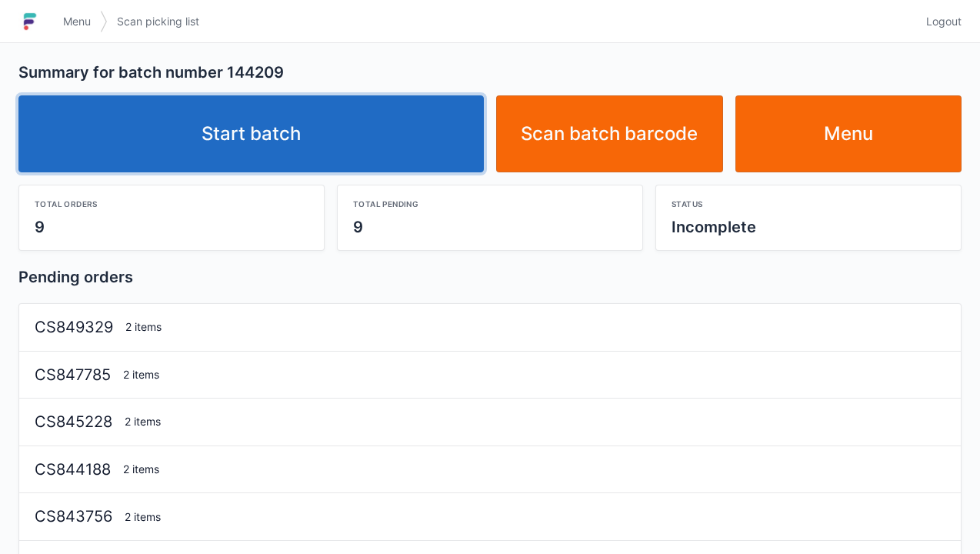
click at [289, 132] on link "Start batch" at bounding box center [250, 133] width 465 height 77
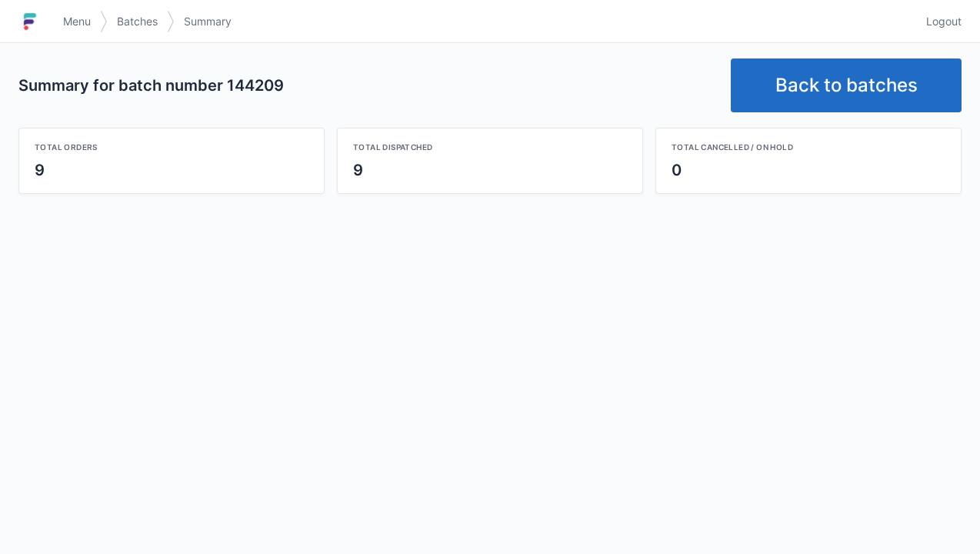
click at [849, 89] on link "Back to batches" at bounding box center [846, 85] width 231 height 54
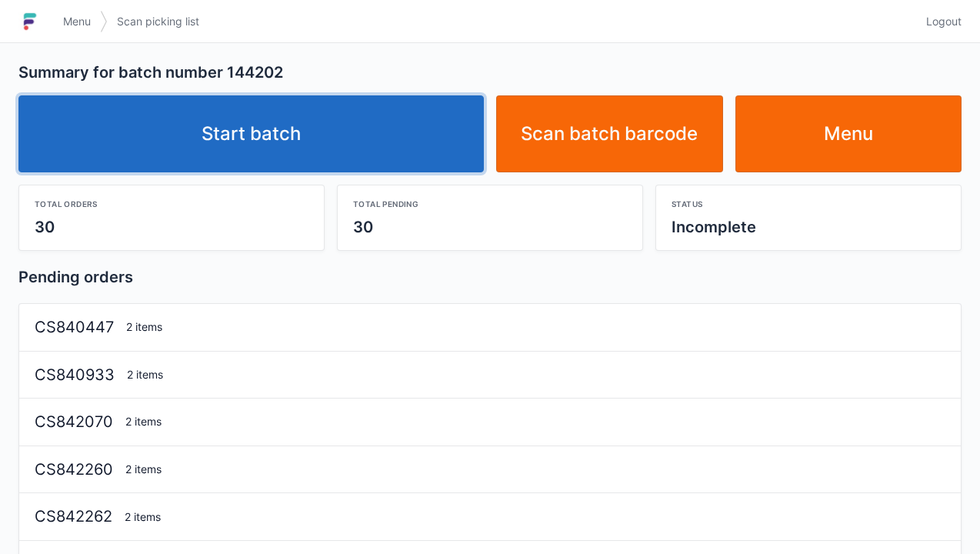
click at [273, 125] on link "Start batch" at bounding box center [250, 133] width 465 height 77
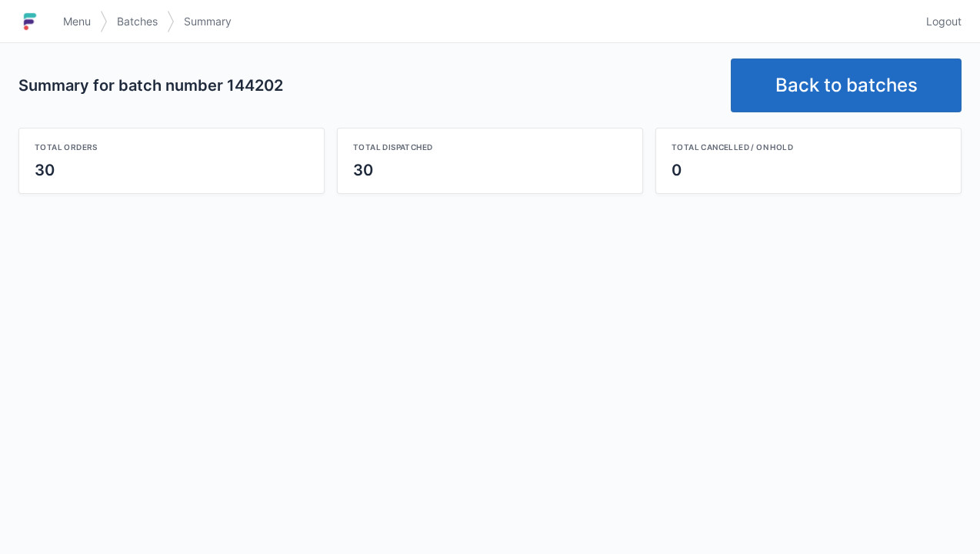
click at [844, 91] on link "Back to batches" at bounding box center [846, 85] width 231 height 54
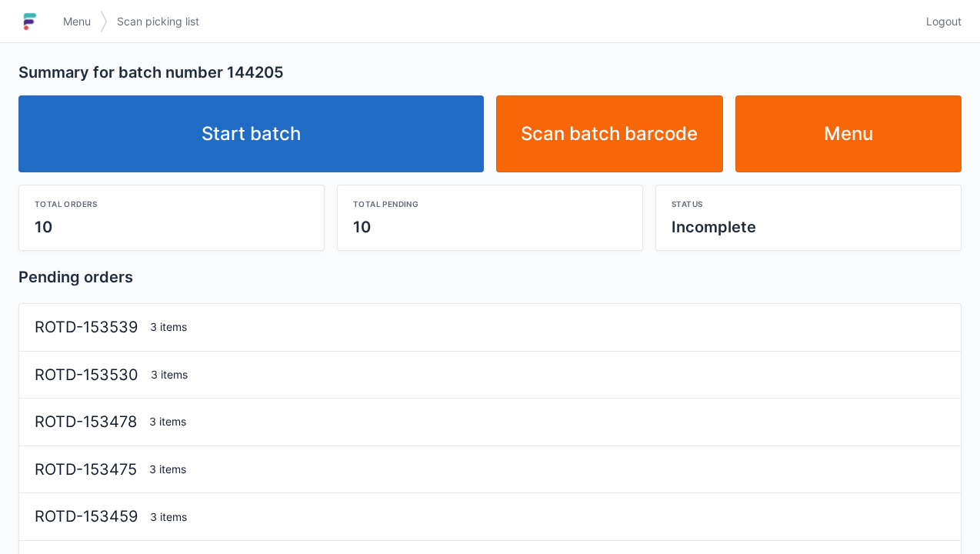
click at [331, 142] on link "Start batch" at bounding box center [250, 133] width 465 height 77
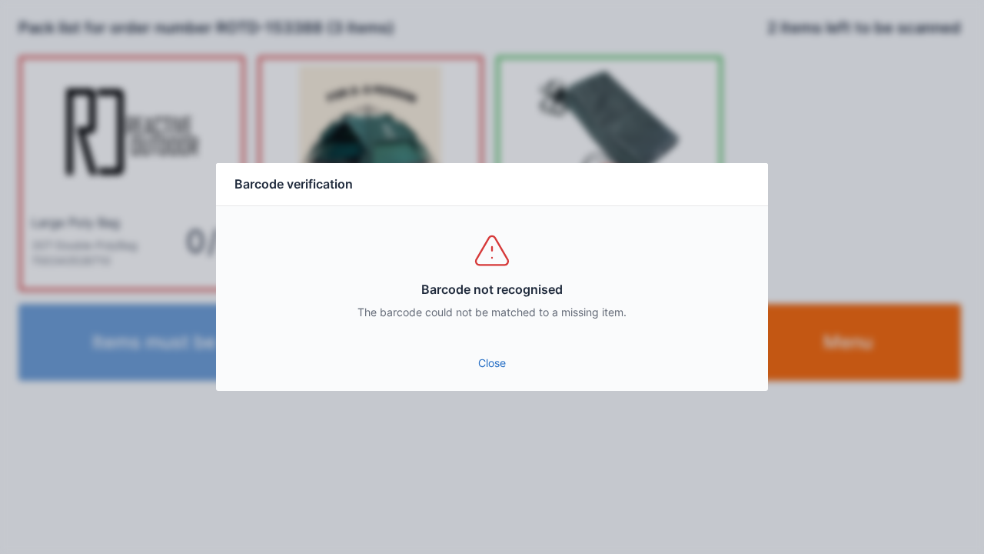
click at [501, 351] on link "Close" at bounding box center [492, 363] width 528 height 28
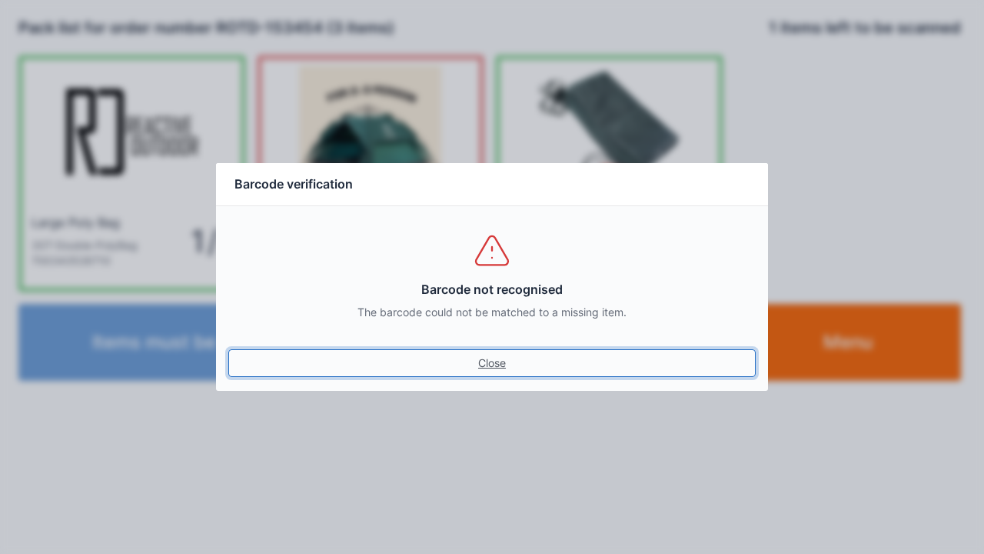
click at [488, 374] on link "Close" at bounding box center [492, 363] width 528 height 28
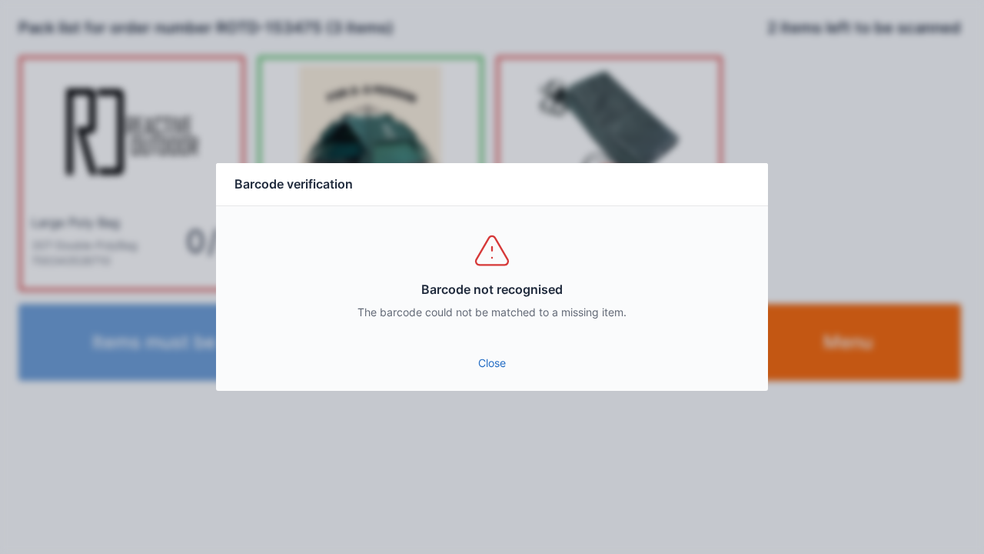
click at [486, 368] on link "Close" at bounding box center [492, 363] width 528 height 28
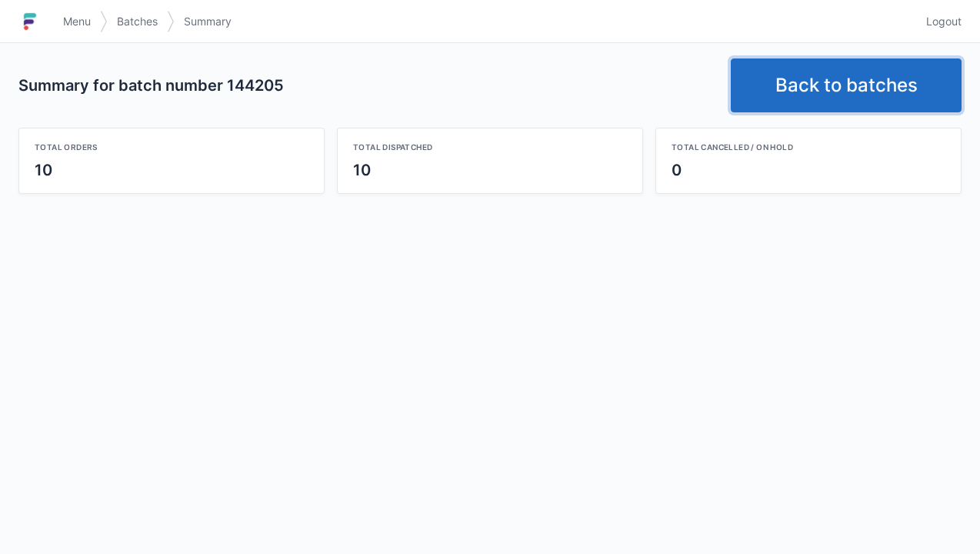
click at [811, 78] on link "Back to batches" at bounding box center [846, 85] width 231 height 54
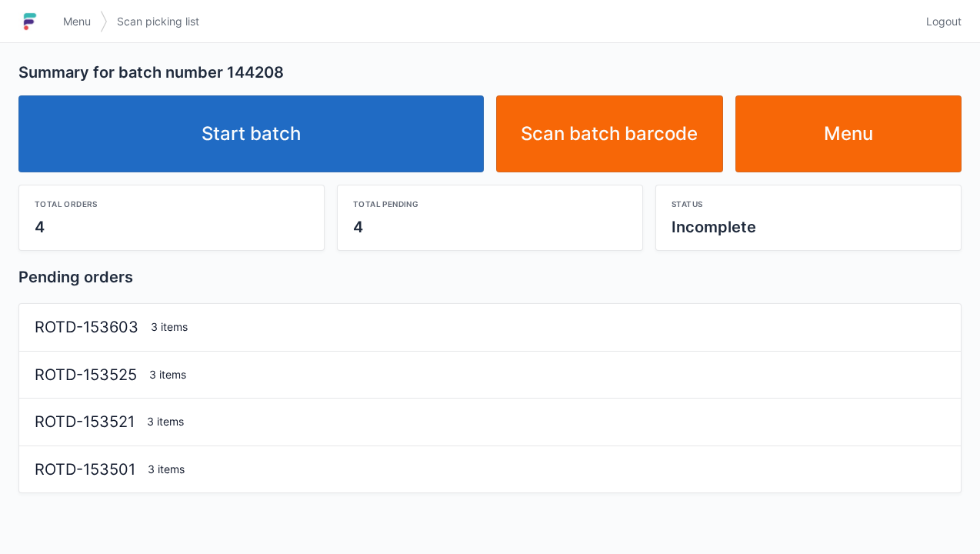
click at [233, 129] on link "Start batch" at bounding box center [250, 133] width 465 height 77
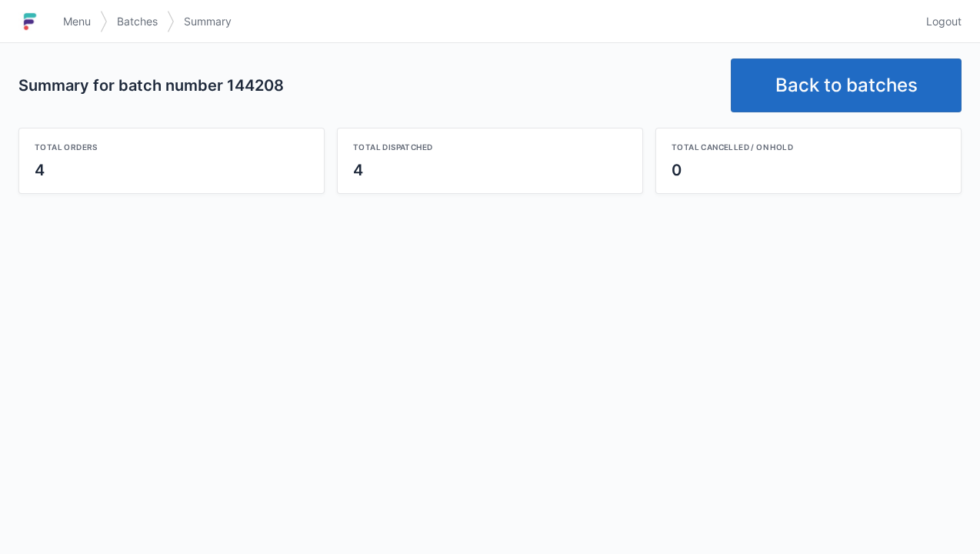
click at [834, 71] on link "Back to batches" at bounding box center [846, 85] width 231 height 54
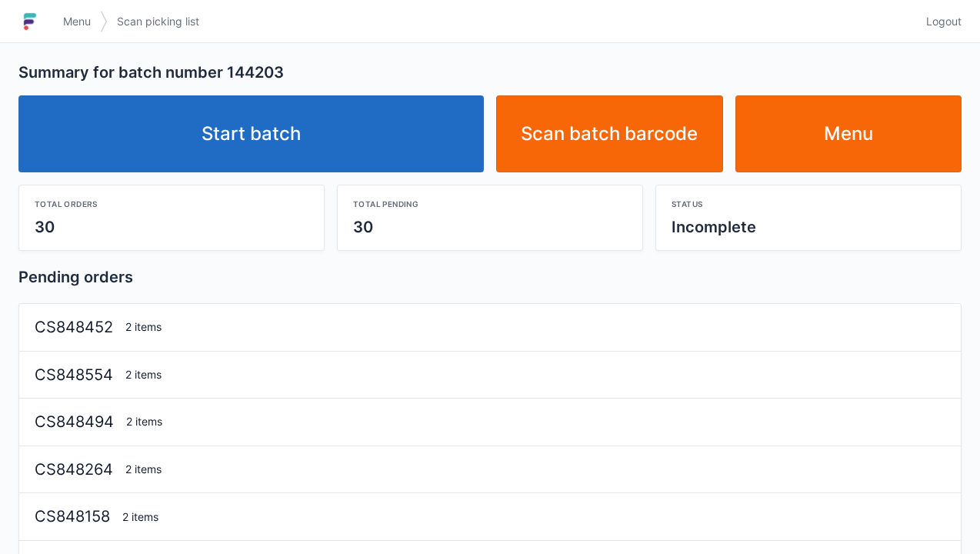
click at [291, 138] on link "Start batch" at bounding box center [250, 133] width 465 height 77
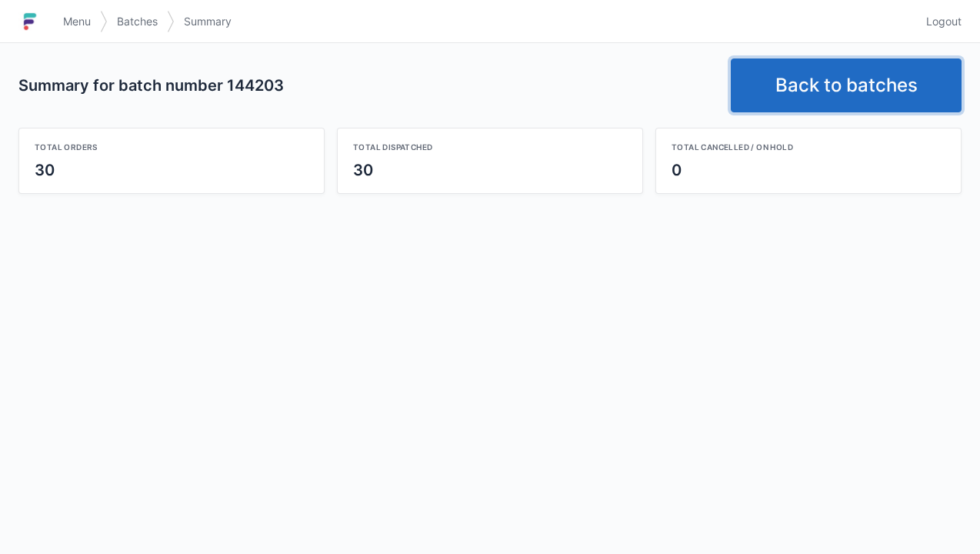
click at [835, 77] on link "Back to batches" at bounding box center [846, 85] width 231 height 54
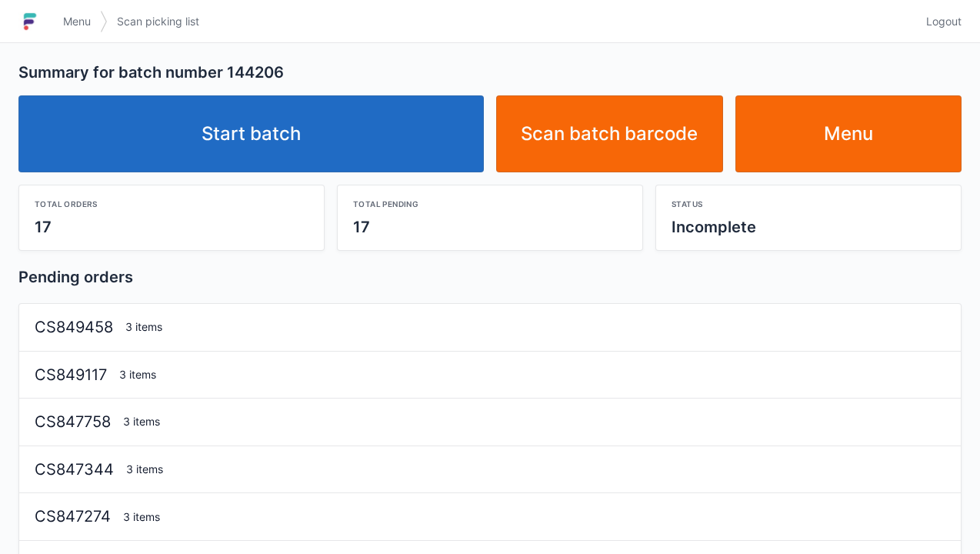
click at [332, 138] on link "Start batch" at bounding box center [250, 133] width 465 height 77
